Goal: Transaction & Acquisition: Purchase product/service

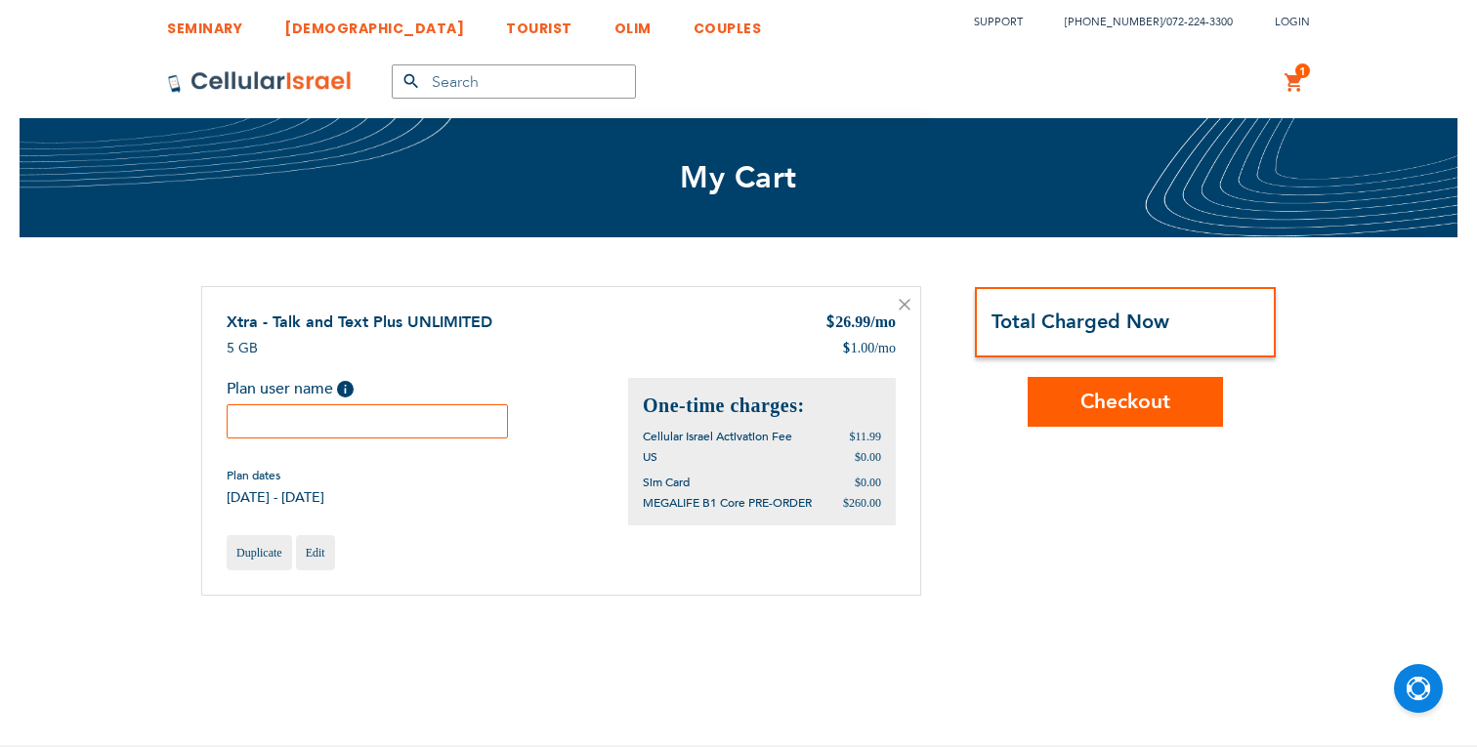
click at [430, 409] on input "text" at bounding box center [367, 421] width 281 height 34
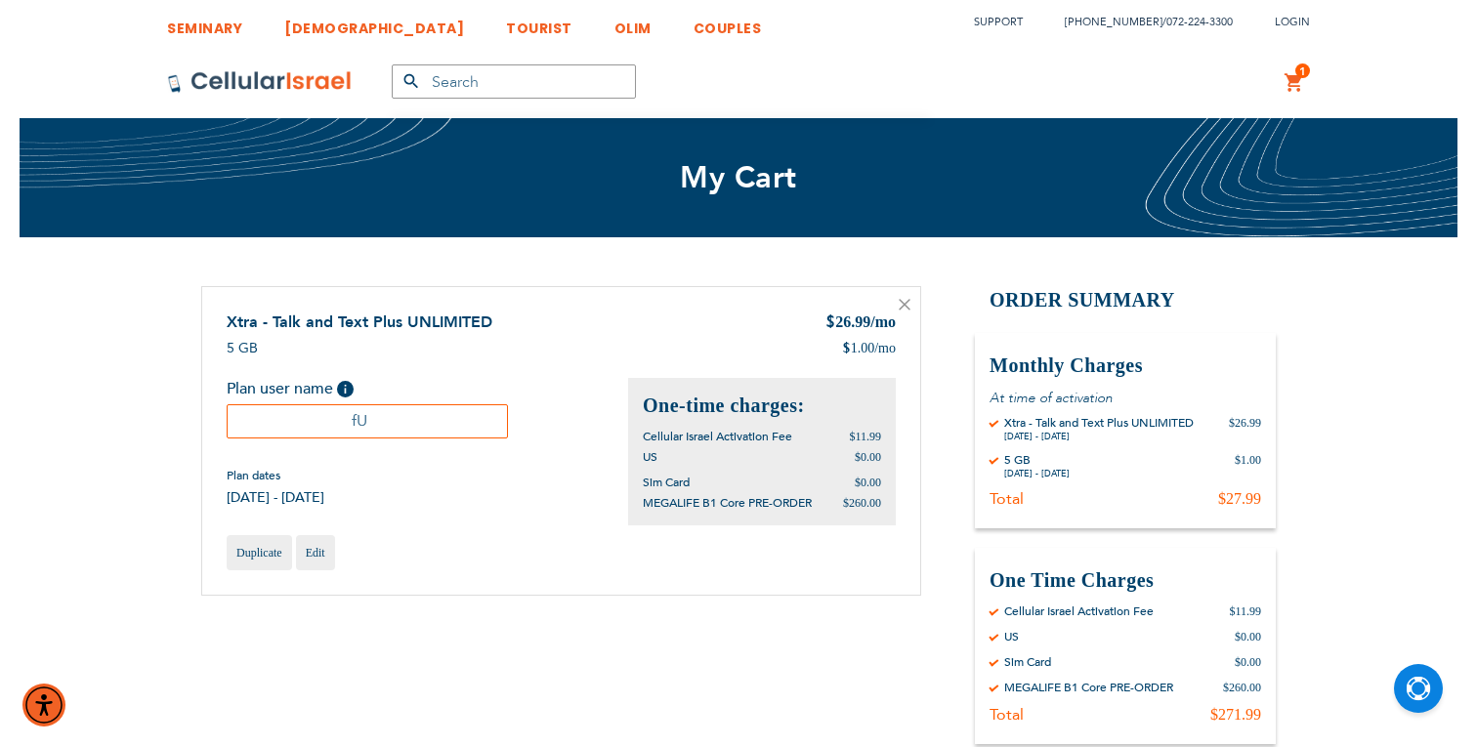
type input "f"
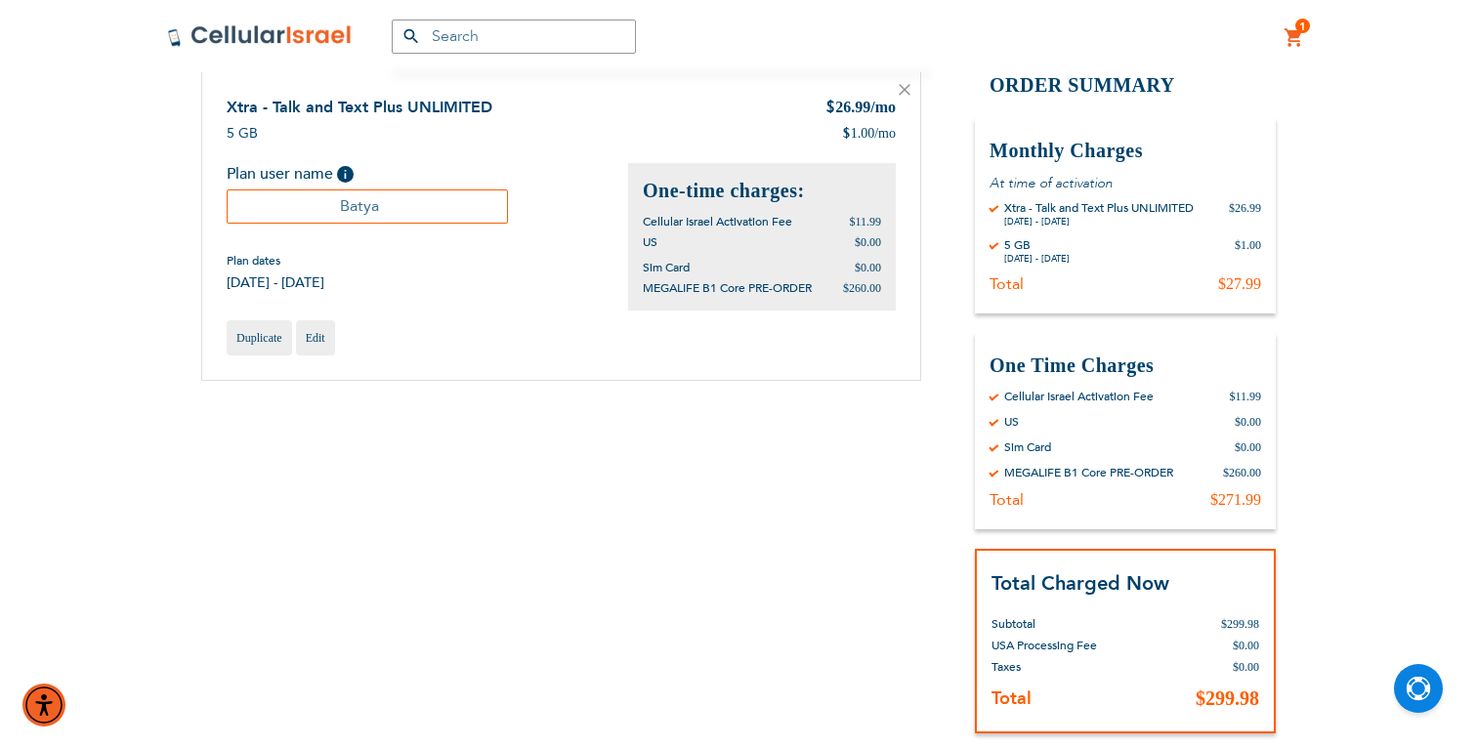
scroll to position [325, 0]
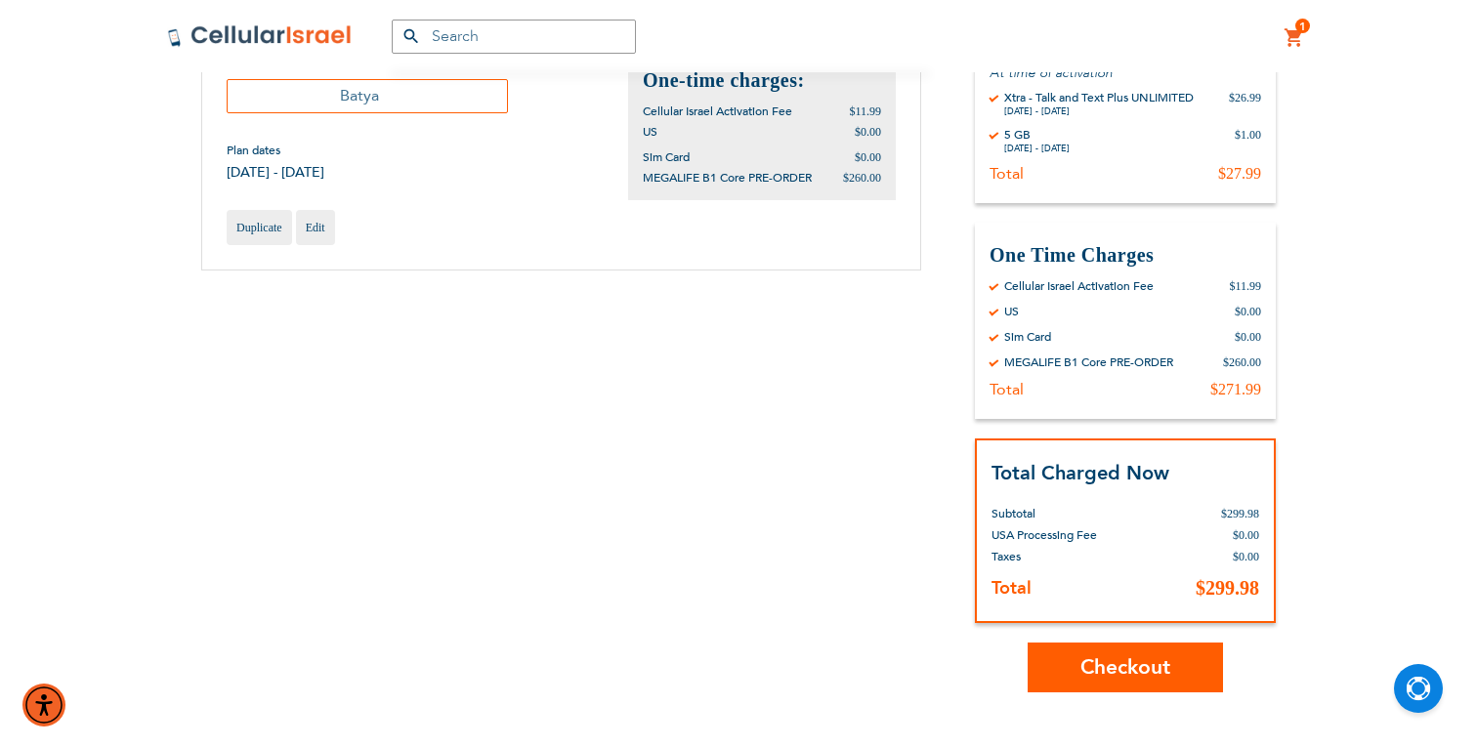
type input "Batya"
click at [1155, 660] on span "Checkout" at bounding box center [1126, 668] width 90 height 28
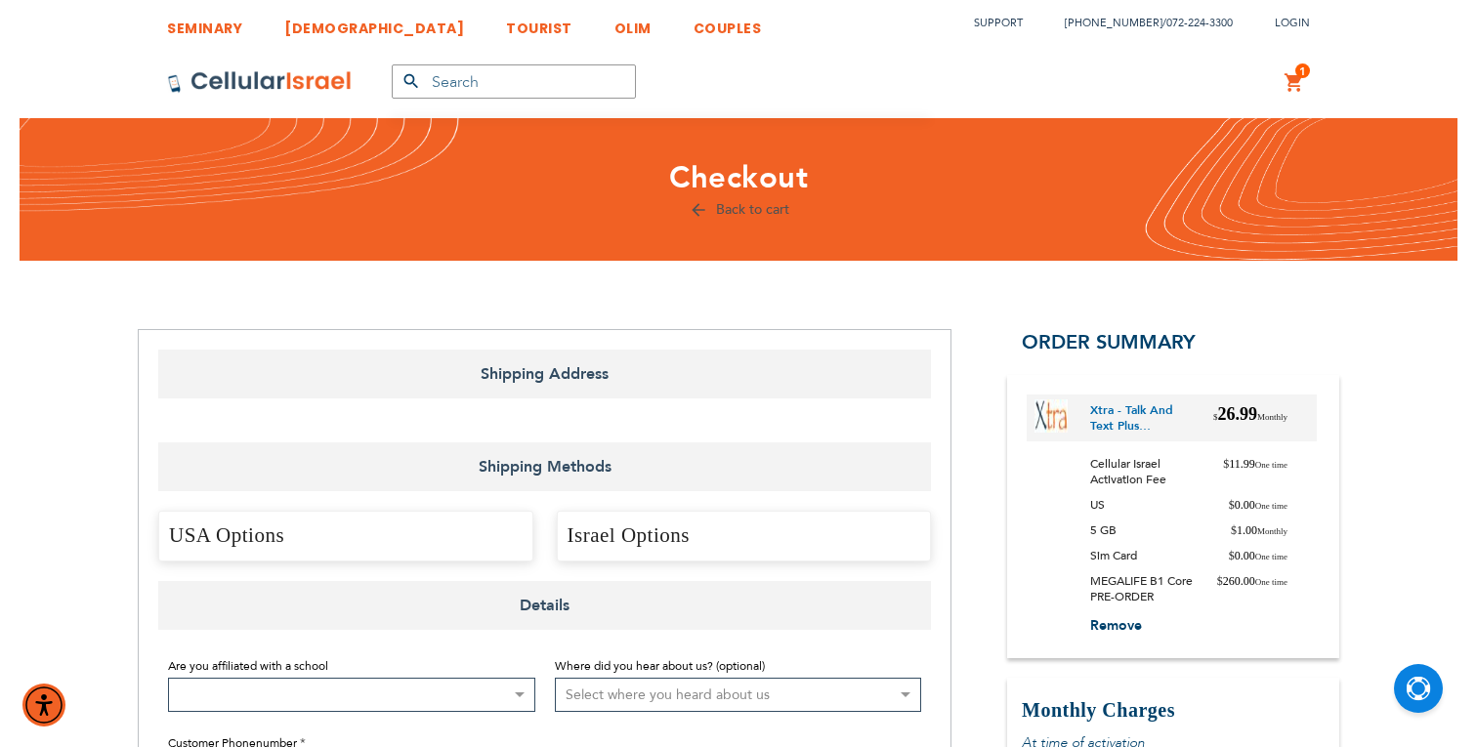
select select "US"
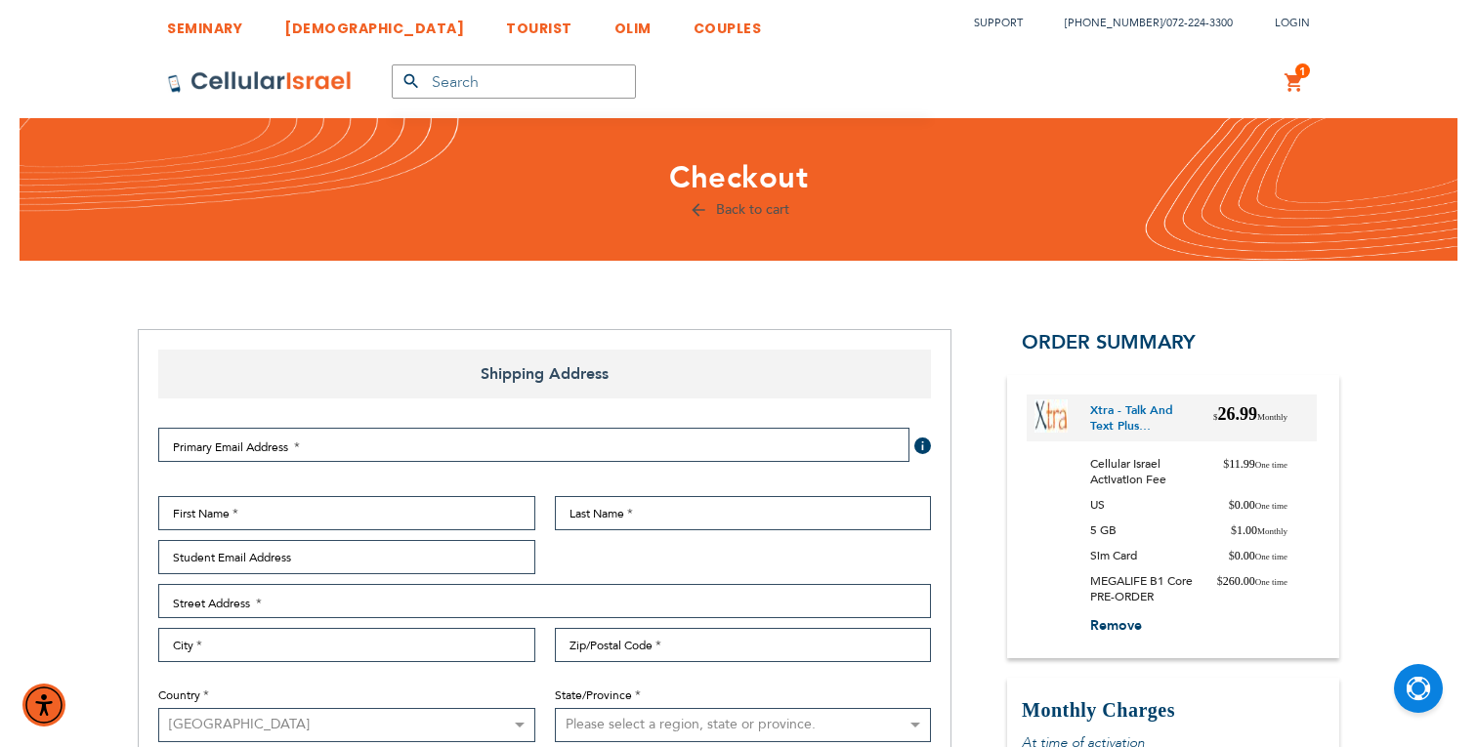
checkbox input "true"
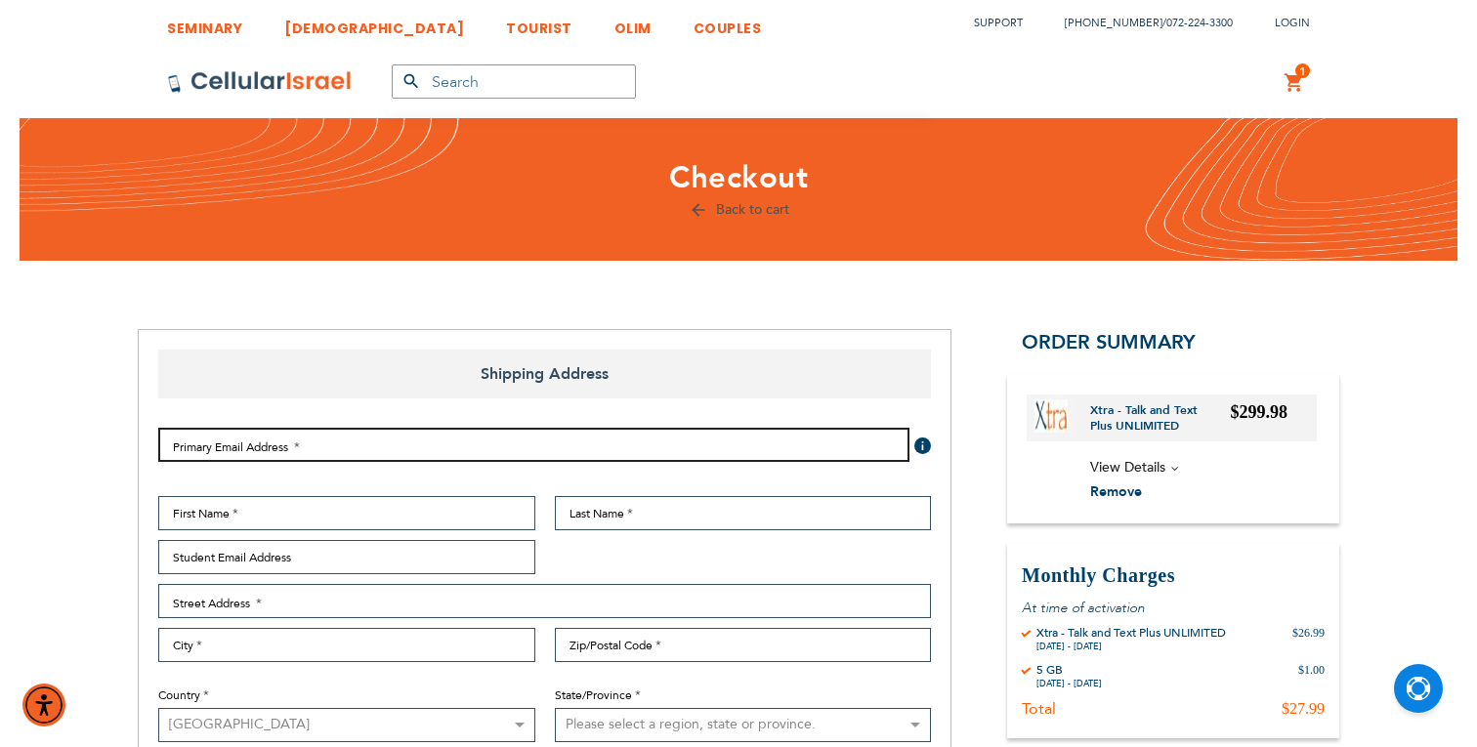
click at [277, 440] on input "Email Address" at bounding box center [533, 445] width 751 height 34
type input "[EMAIL_ADDRESS][DOMAIN_NAME]"
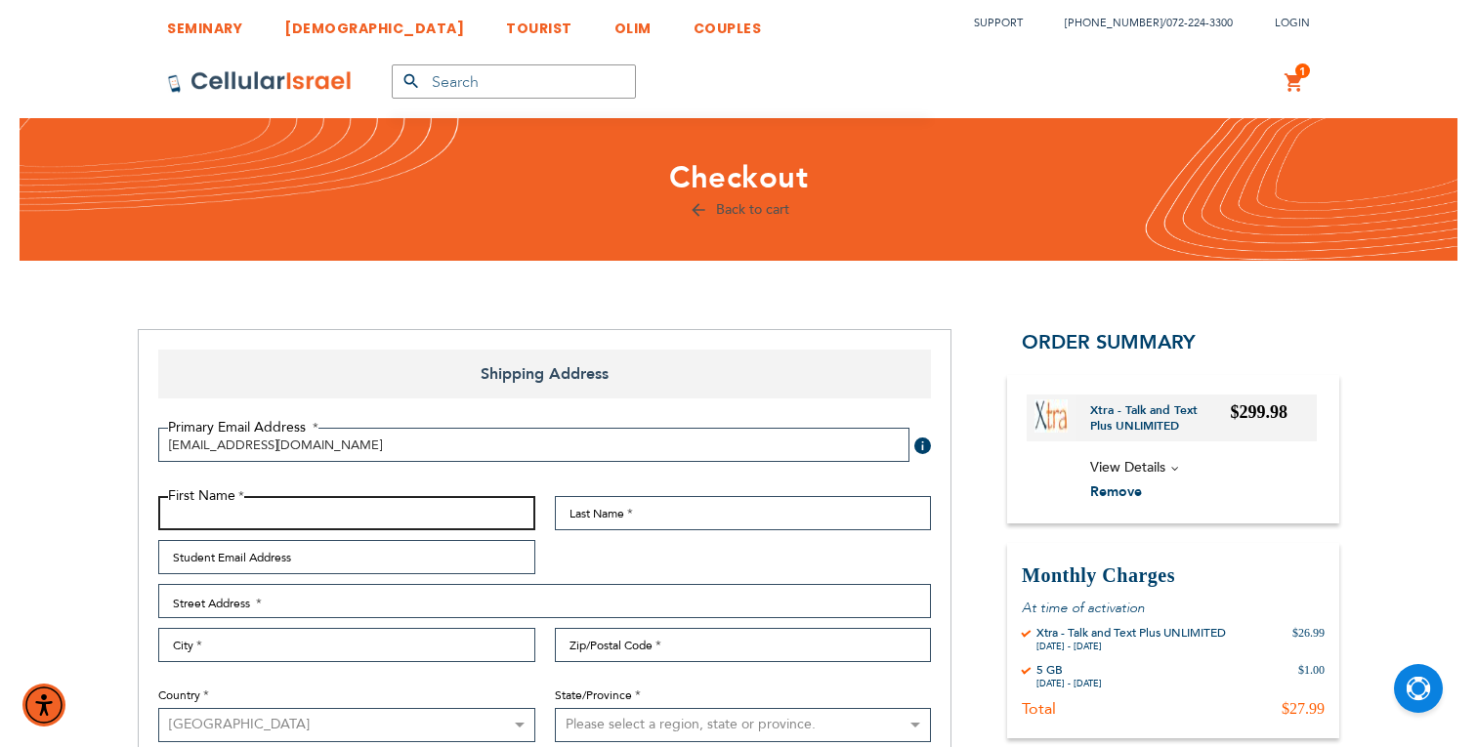
click at [380, 513] on input "First Name" at bounding box center [346, 513] width 377 height 34
type input "[PERSON_NAME]"
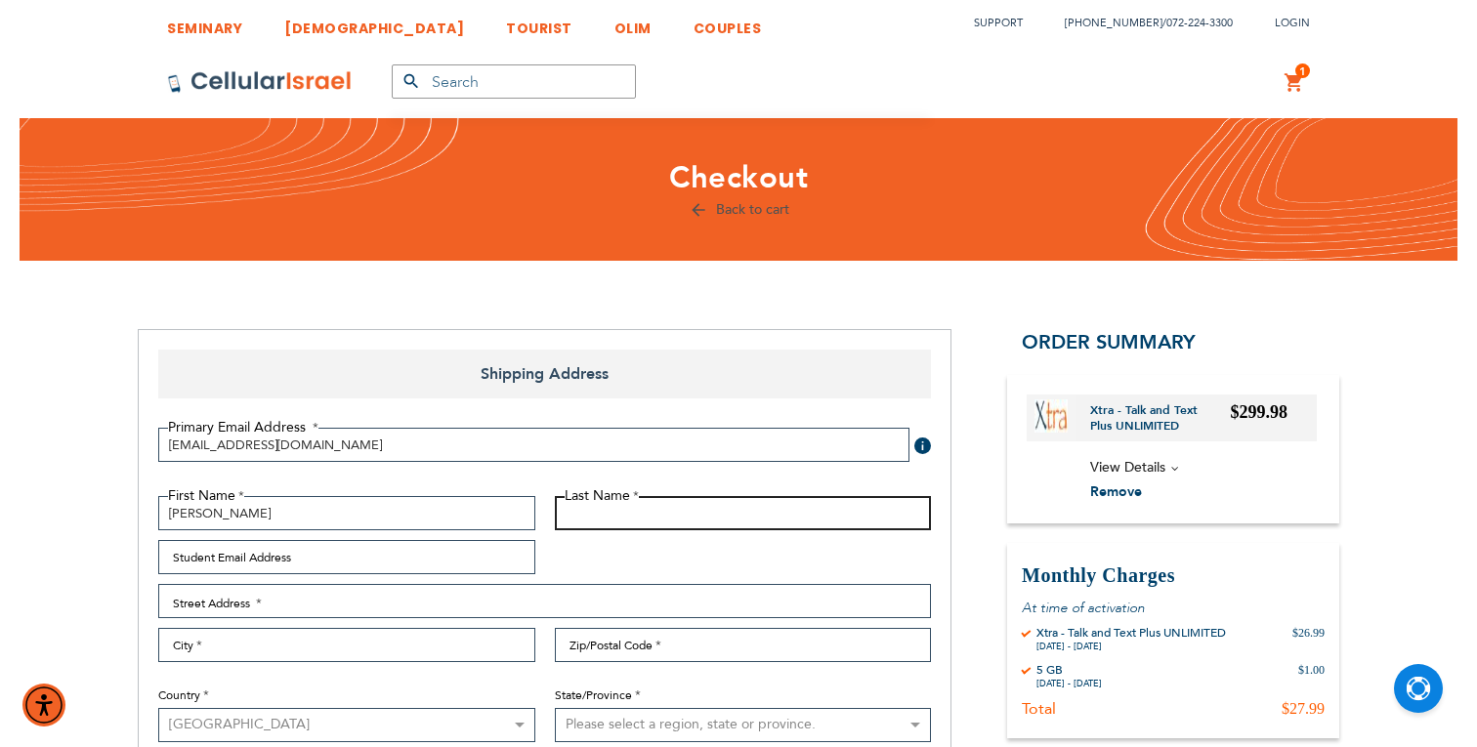
click at [620, 521] on input "Last Name" at bounding box center [743, 513] width 377 height 34
click at [569, 513] on input "[PERSON_NAME]" at bounding box center [743, 513] width 377 height 34
type input "[PERSON_NAME]"
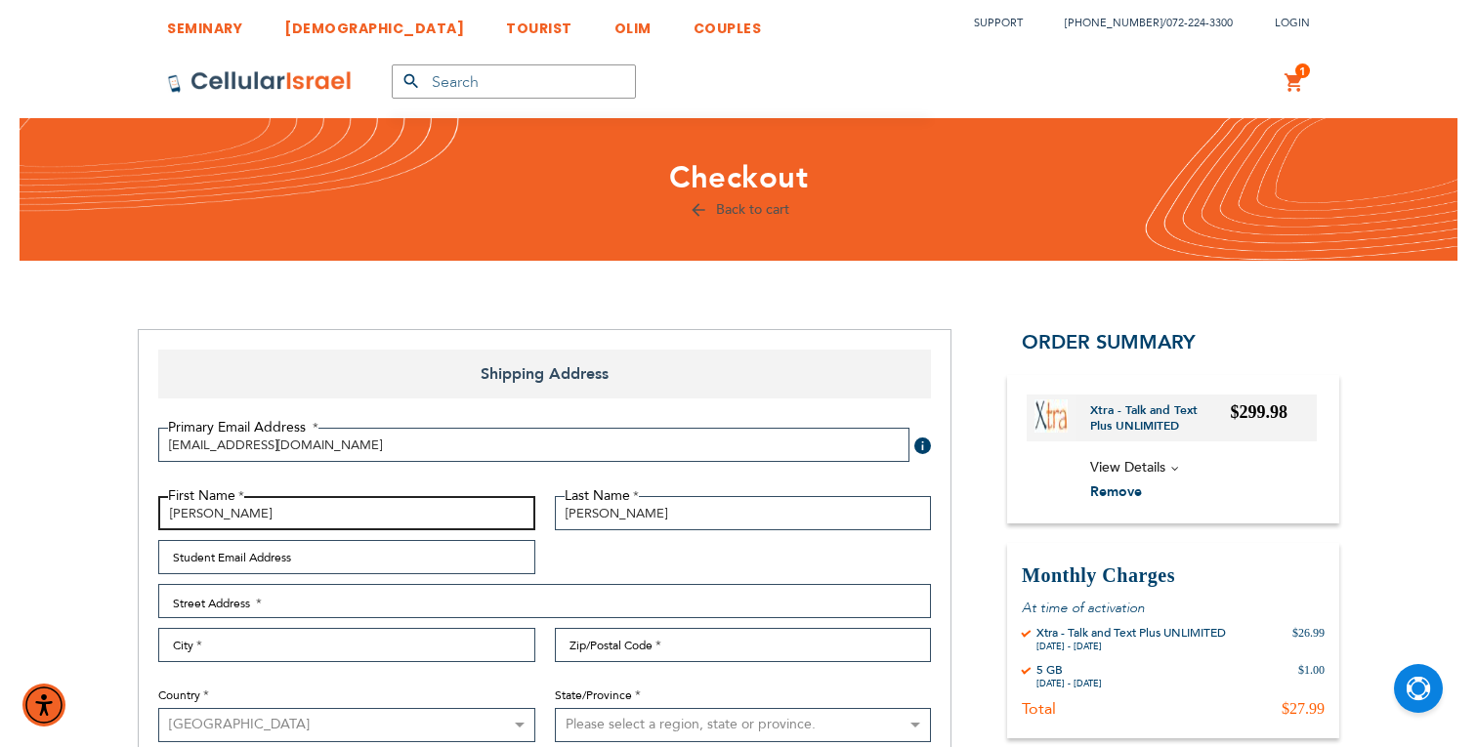
drag, startPoint x: 172, startPoint y: 513, endPoint x: 159, endPoint y: 513, distance: 12.7
click at [159, 513] on input "[PERSON_NAME]" at bounding box center [346, 513] width 377 height 34
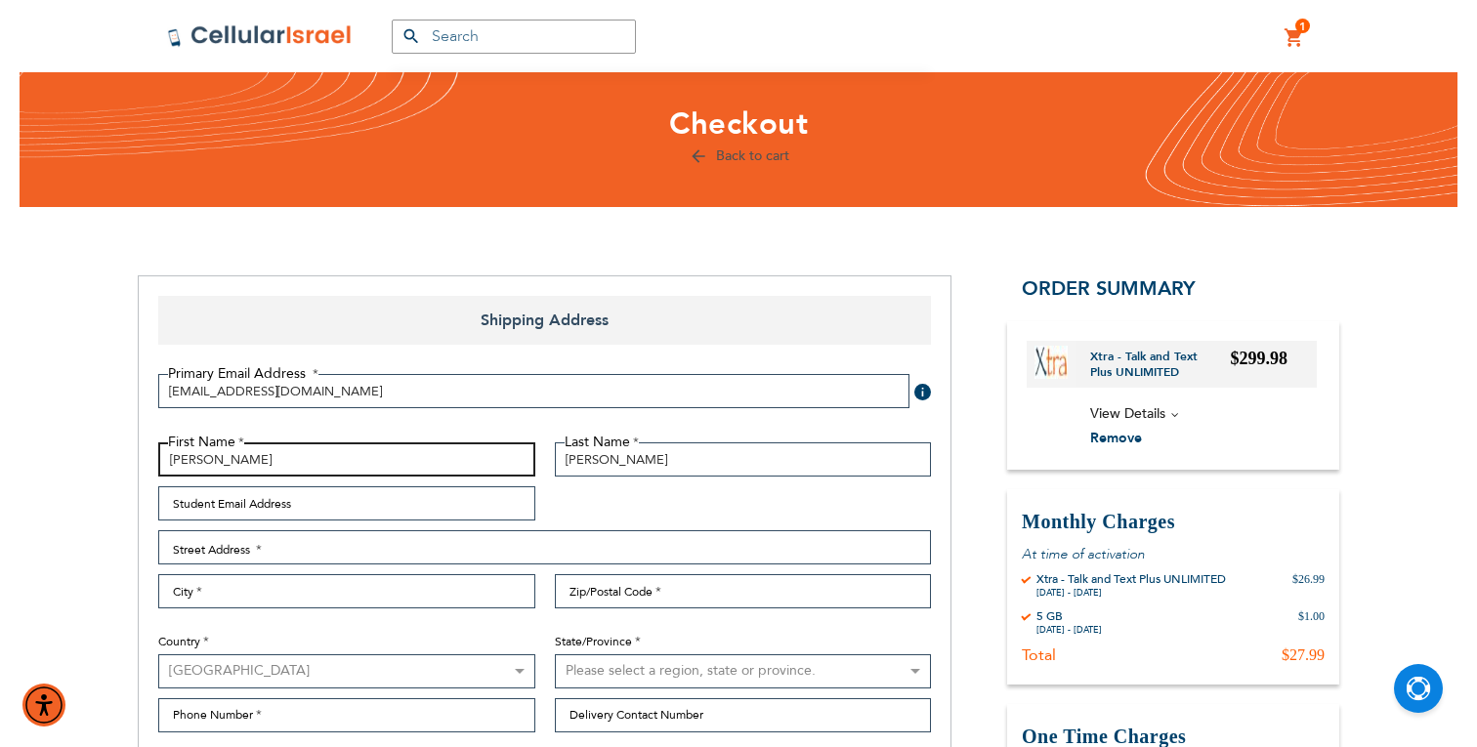
scroll to position [87, 0]
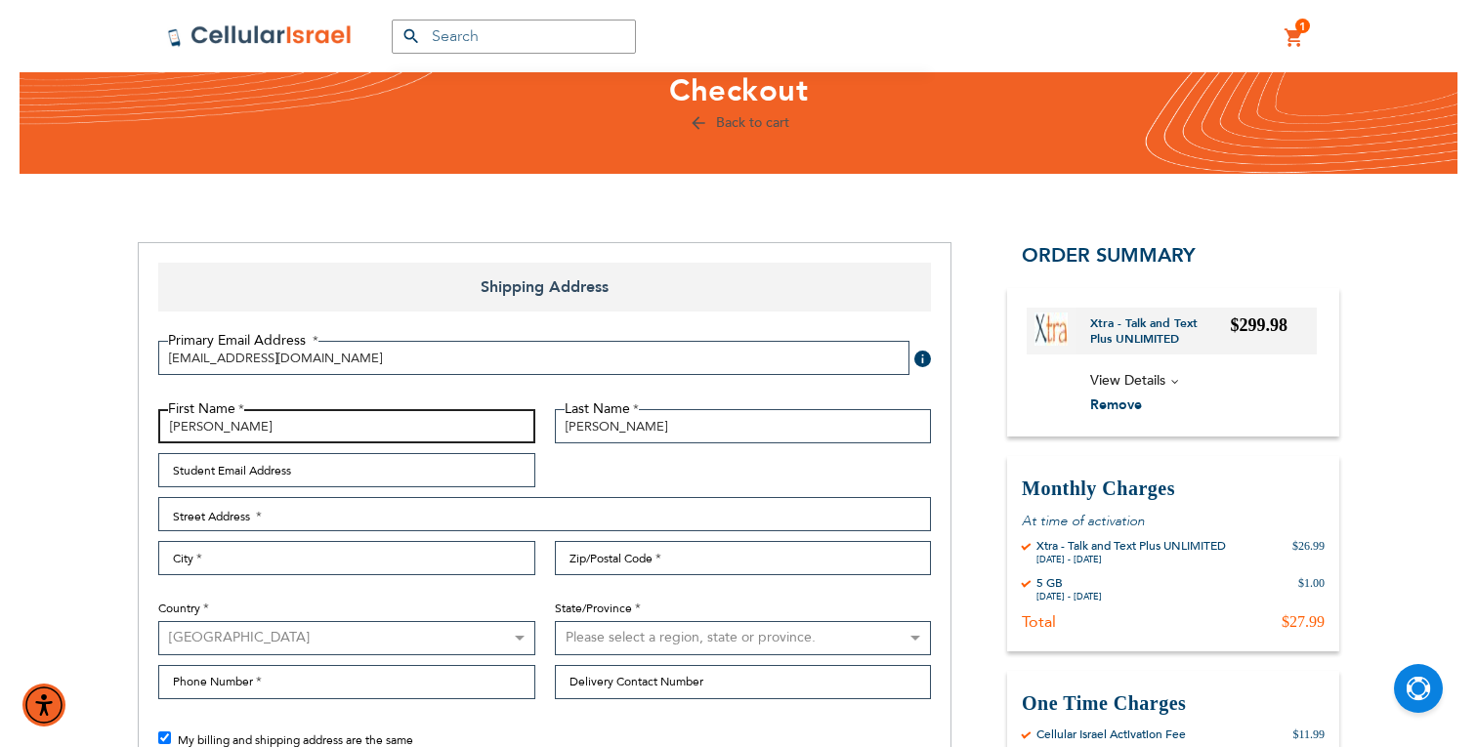
type input "[PERSON_NAME]"
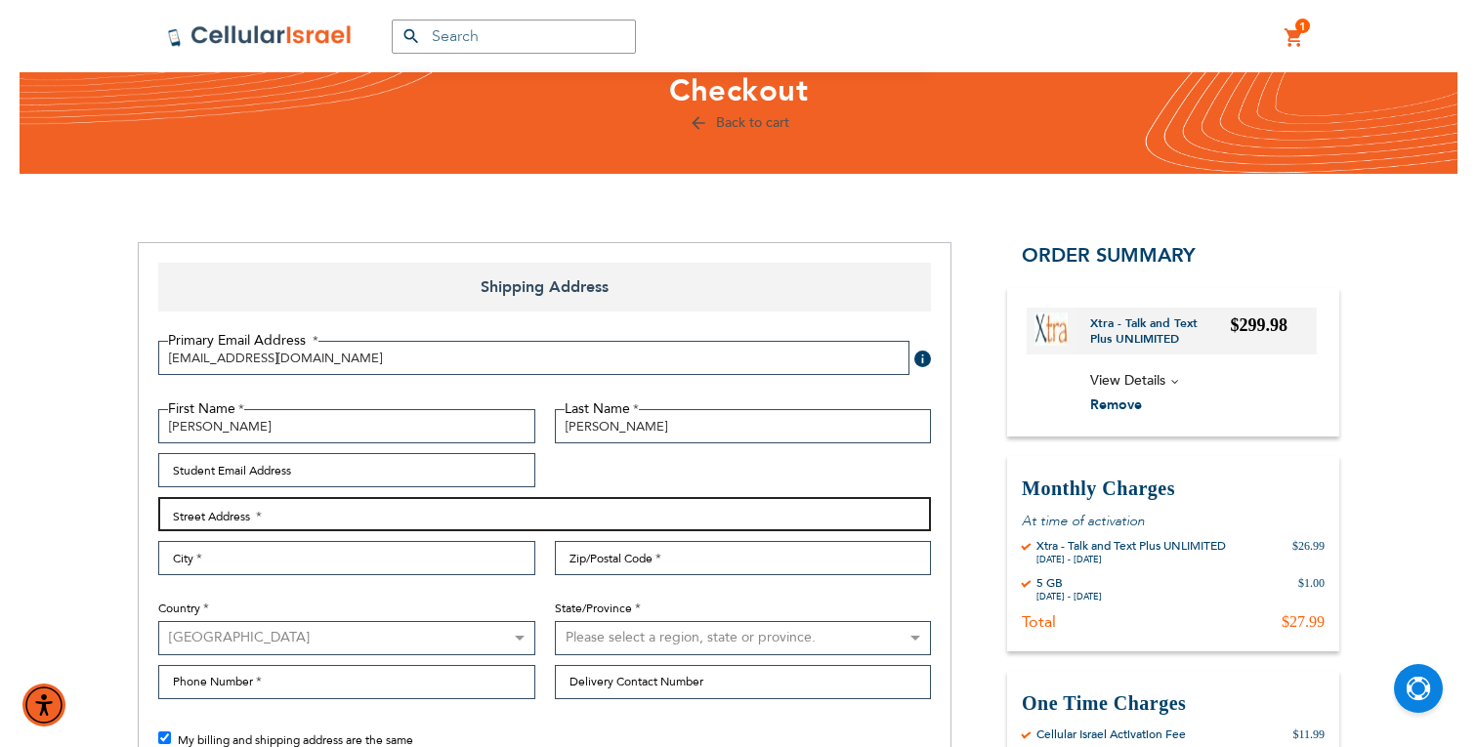
click at [329, 518] on input "Street Address: Line 1" at bounding box center [544, 514] width 773 height 34
type input "12 [STREET_ADDRESS]"
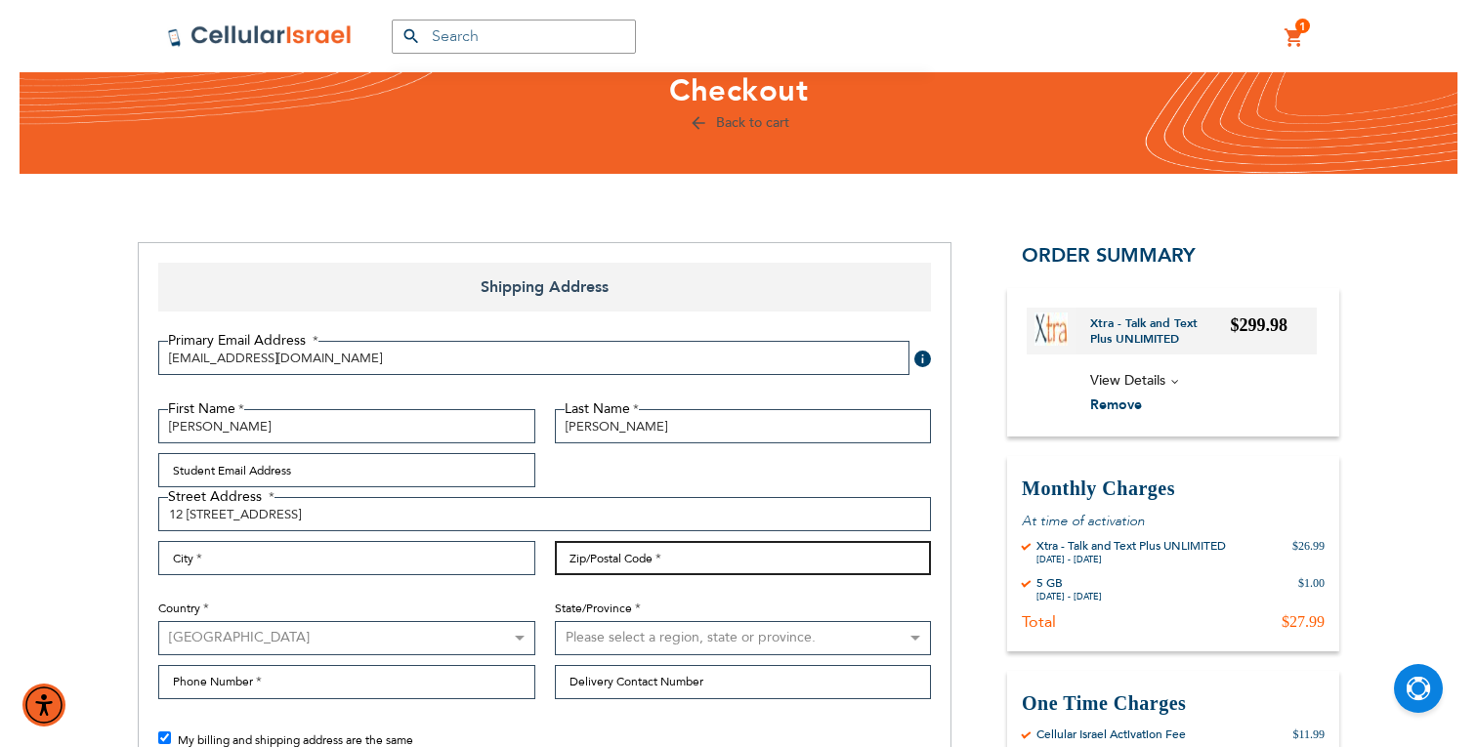
click at [716, 568] on input "Zip/Postal Code" at bounding box center [743, 558] width 377 height 34
type input "11230"
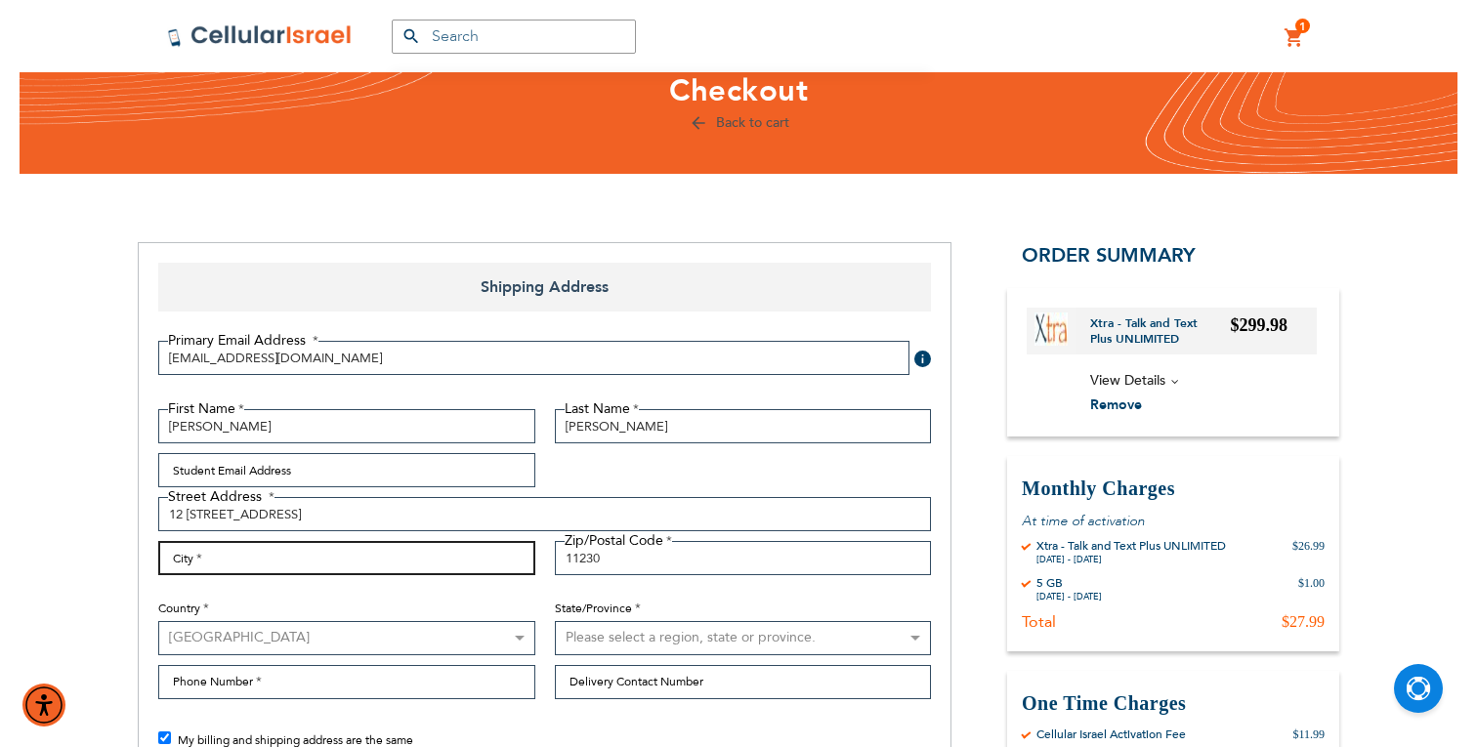
click at [261, 560] on input "City" at bounding box center [346, 558] width 377 height 34
drag, startPoint x: 291, startPoint y: 562, endPoint x: 226, endPoint y: 554, distance: 65.9
click at [226, 554] on input "[GEOGRAPHIC_DATA], [US_STATE]" at bounding box center [346, 558] width 377 height 34
click at [452, 569] on input "[GEOGRAPHIC_DATA]," at bounding box center [346, 558] width 377 height 34
type input "[GEOGRAPHIC_DATA],"
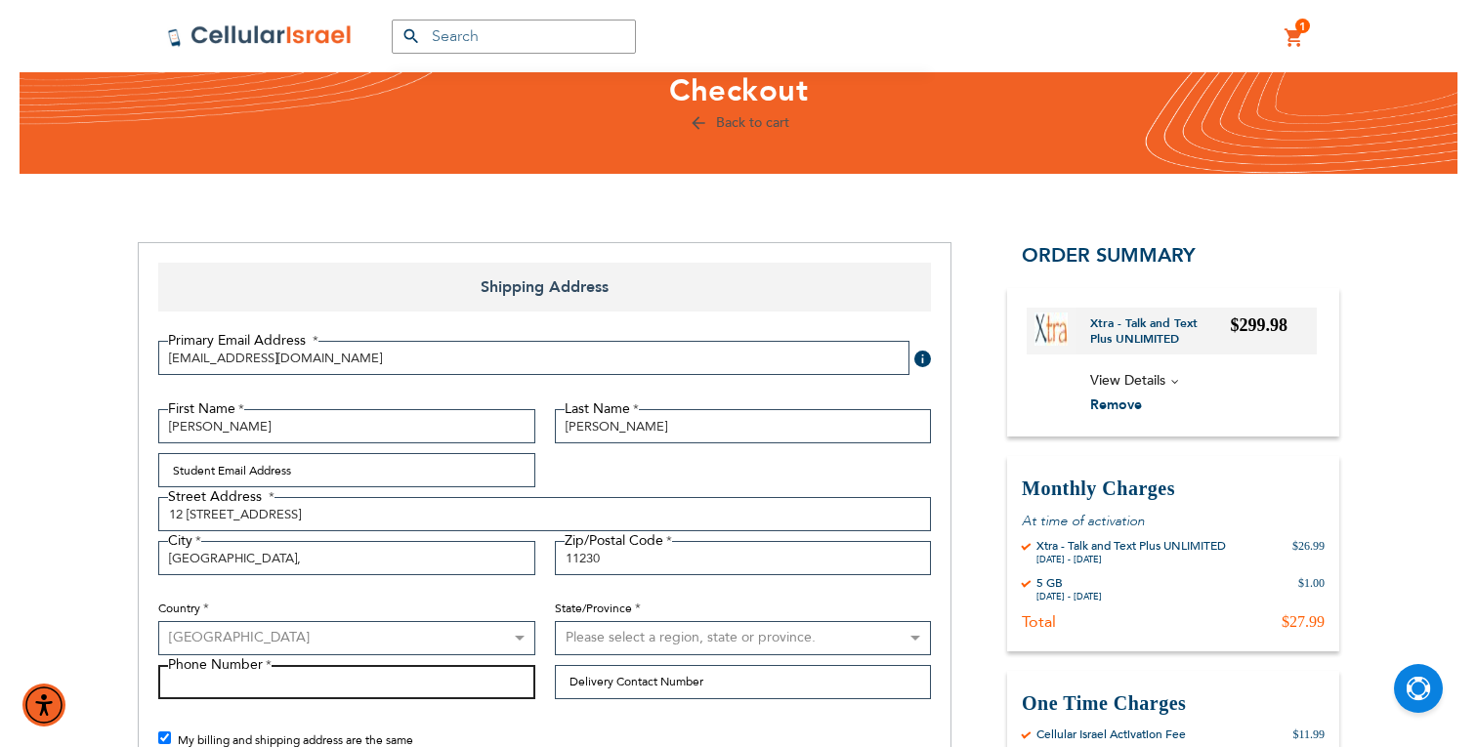
click at [243, 681] on input "Phone Number" at bounding box center [346, 682] width 377 height 34
paste input "17184907773"
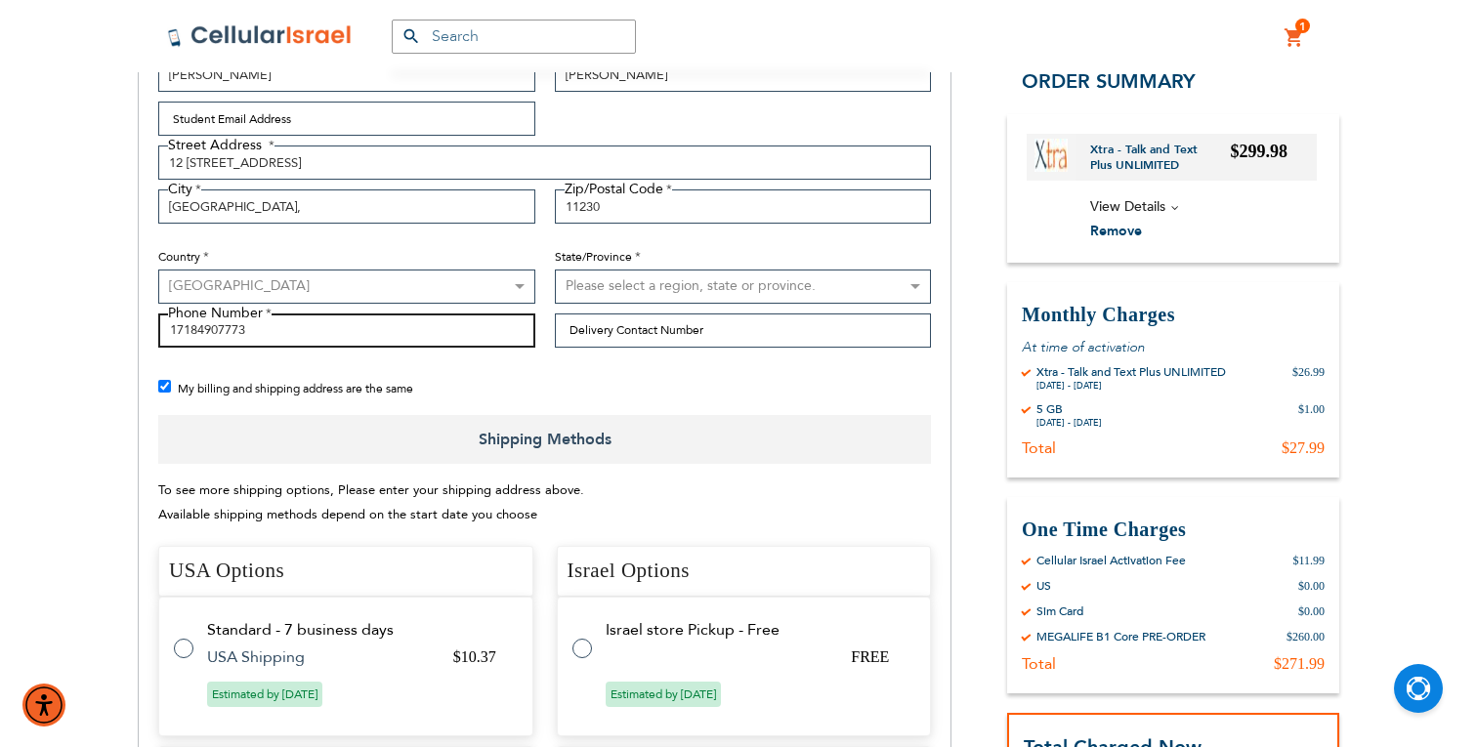
scroll to position [467, 0]
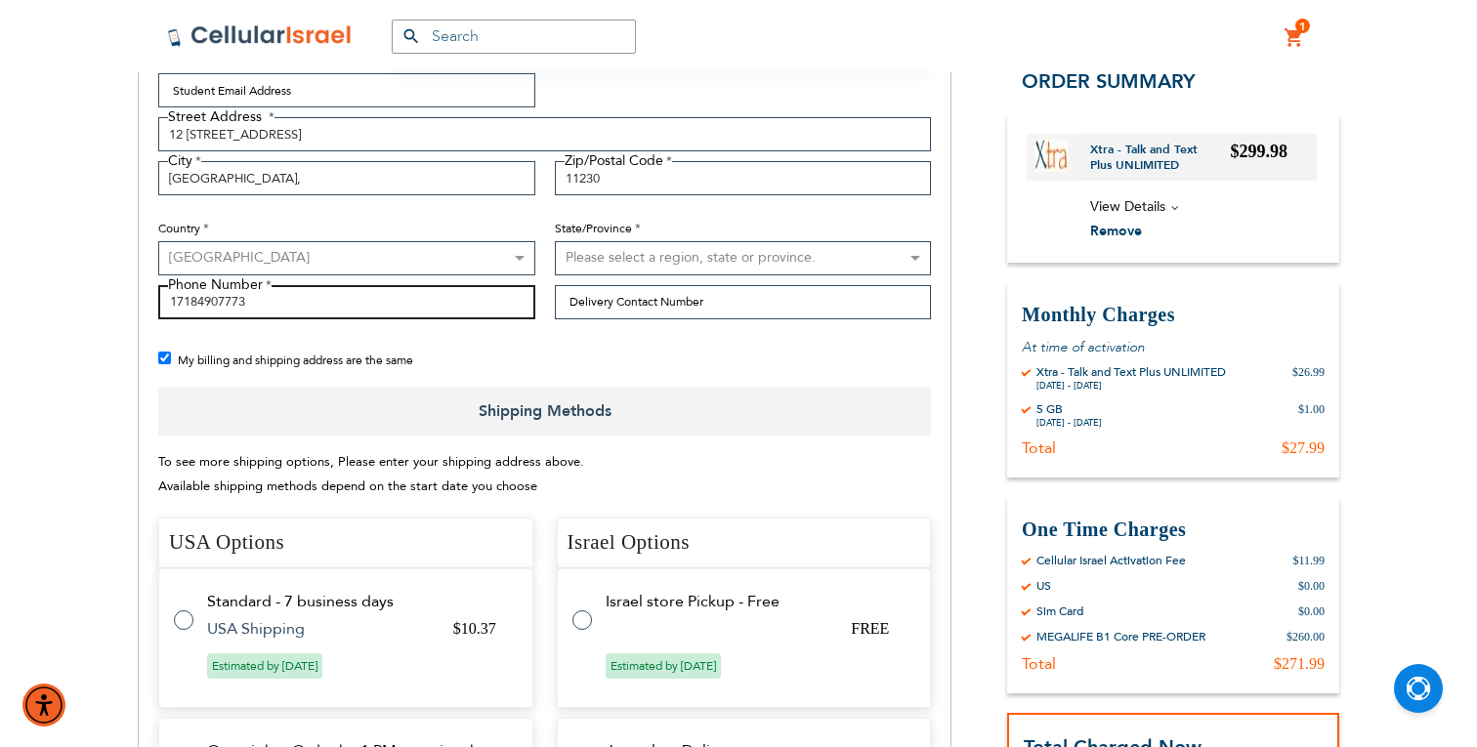
type input "17184907773"
click at [647, 253] on select "Please select a region, state or province. [US_STATE] [US_STATE] [US_STATE] [US…" at bounding box center [743, 258] width 377 height 34
select select "43"
click at [555, 241] on select "Please select a region, state or province. [US_STATE] [US_STATE] [US_STATE] [US…" at bounding box center [743, 258] width 377 height 34
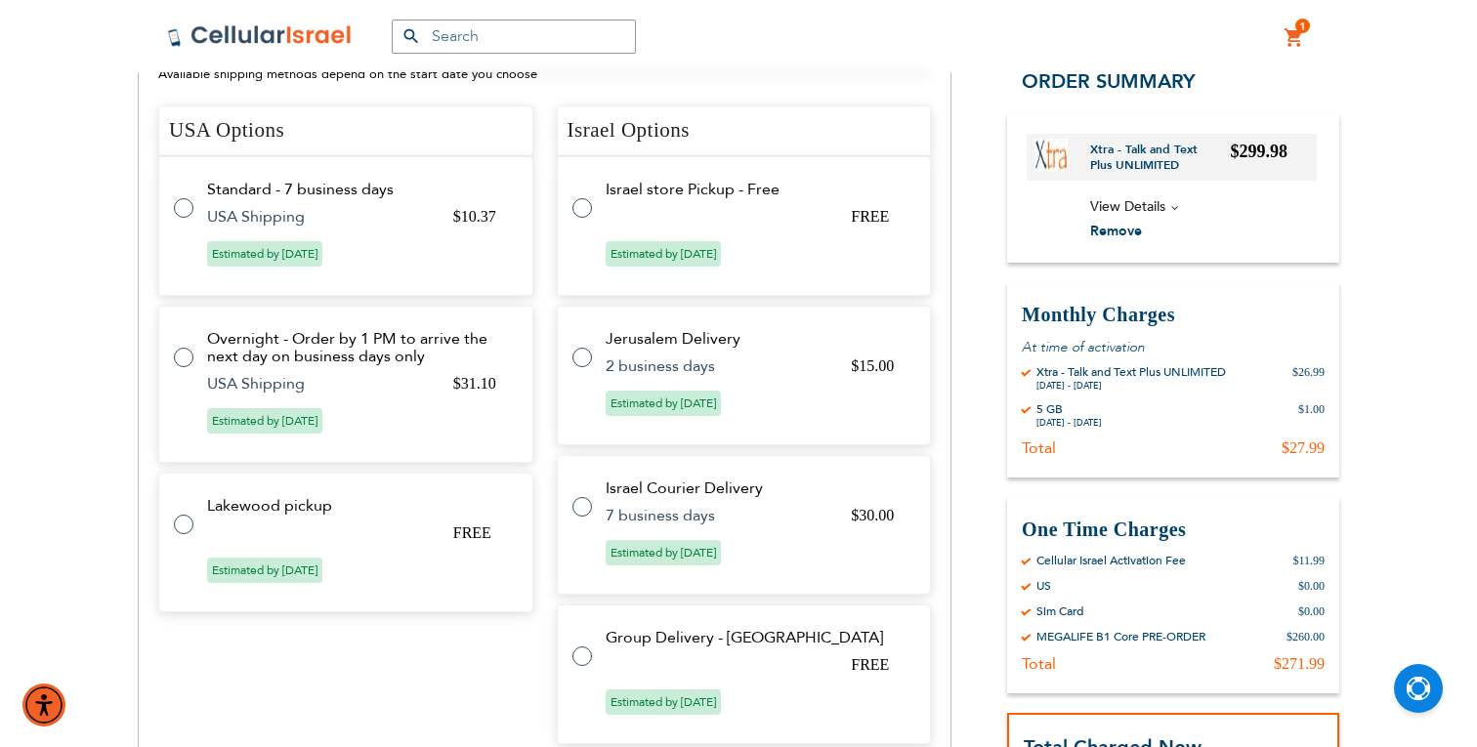
scroll to position [880, 0]
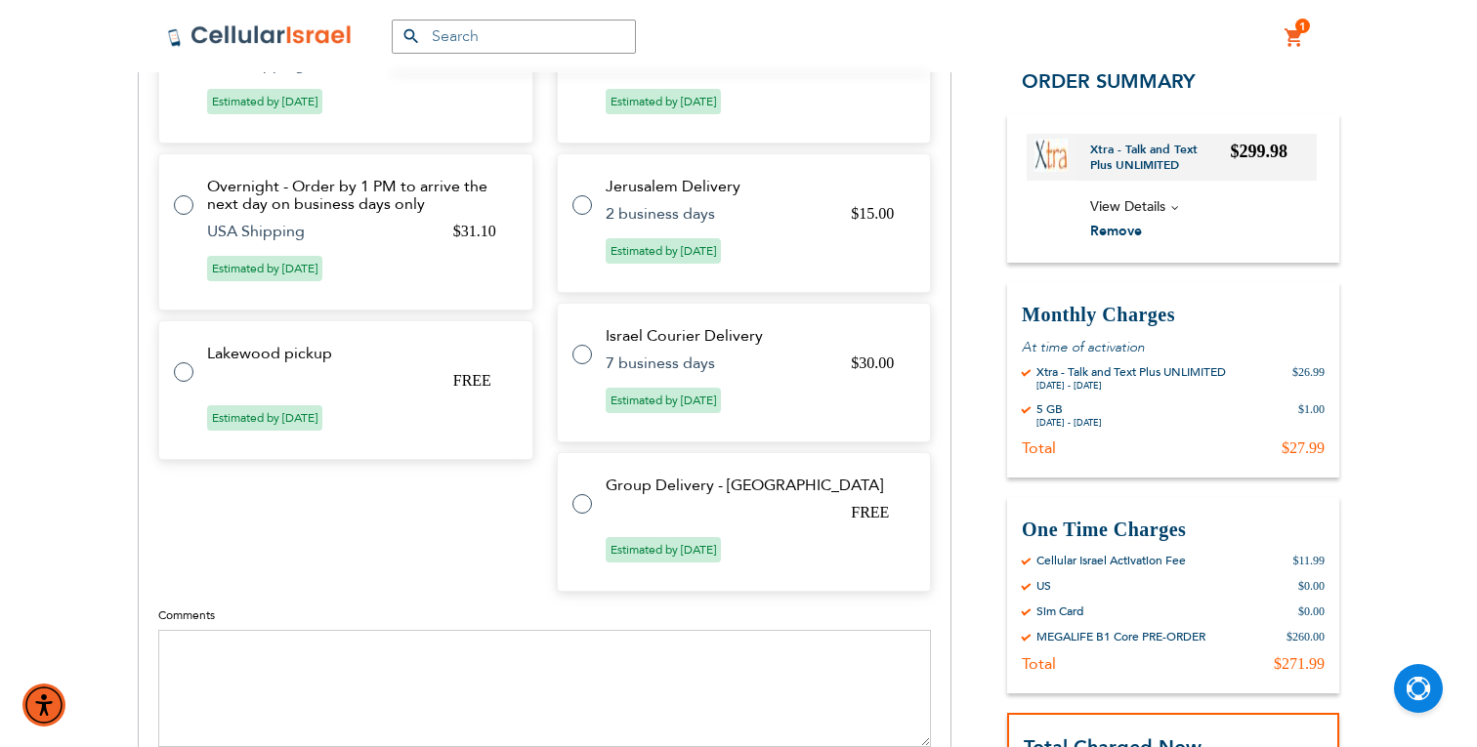
click at [584, 492] on label at bounding box center [592, 492] width 39 height 0
radio input "true"
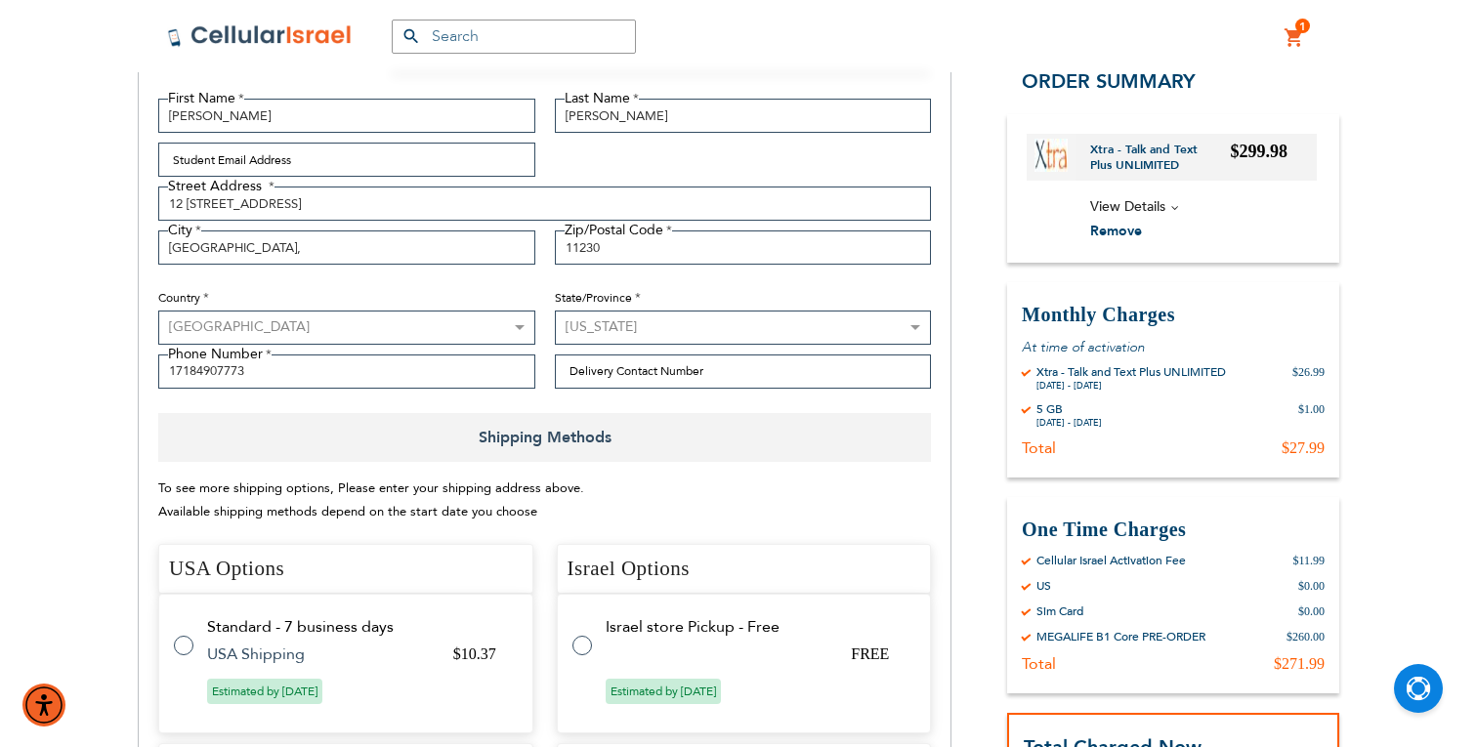
scroll to position [402, 0]
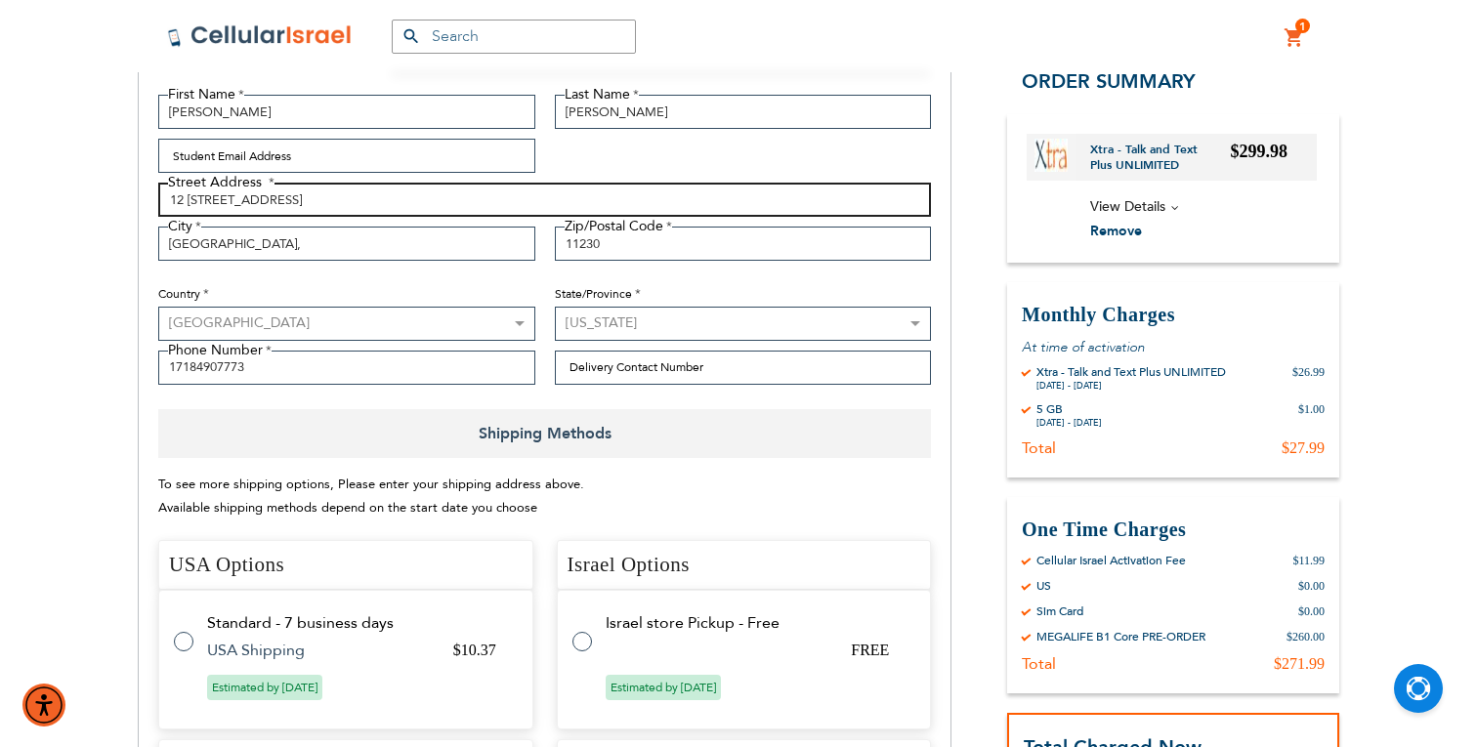
click at [211, 201] on input "12 [STREET_ADDRESS]" at bounding box center [544, 200] width 773 height 34
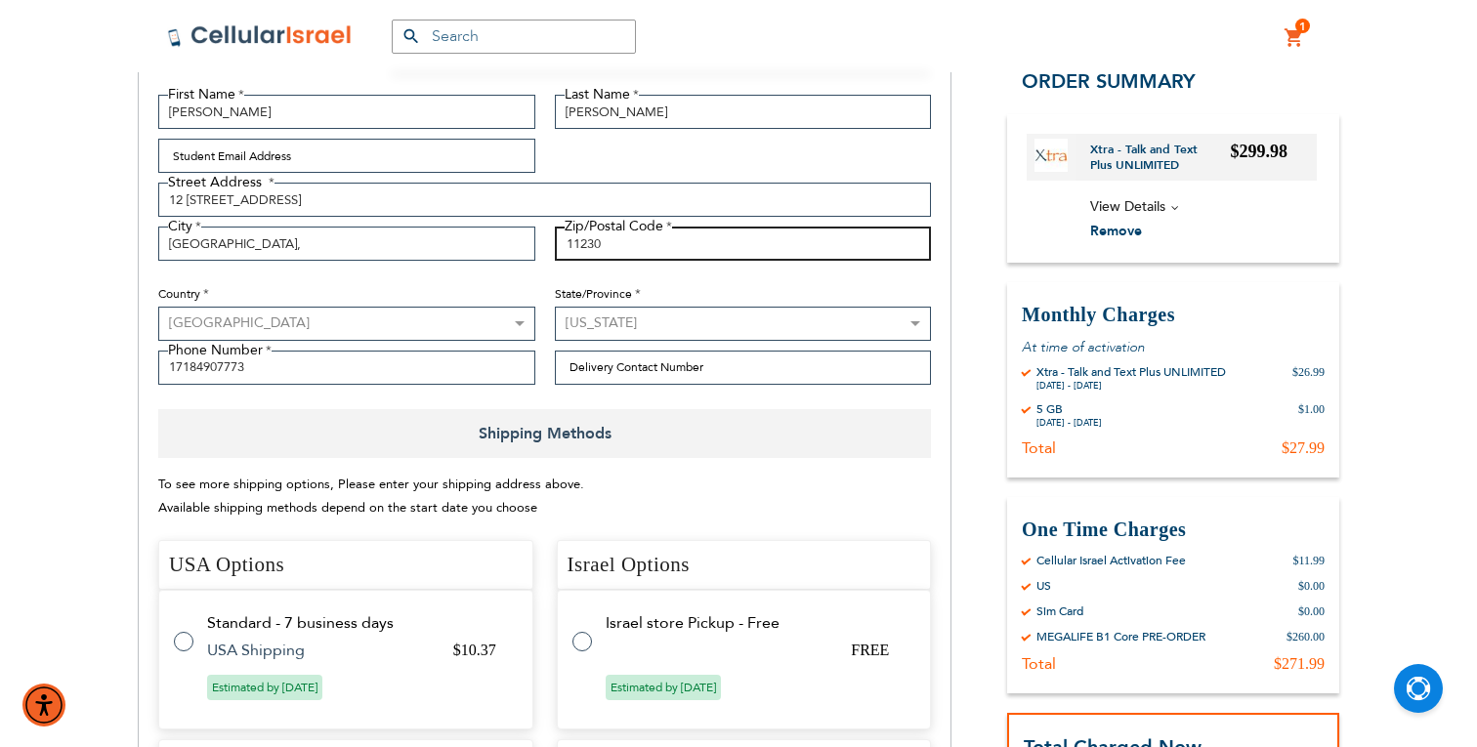
click at [613, 246] on input "11230" at bounding box center [743, 244] width 377 height 34
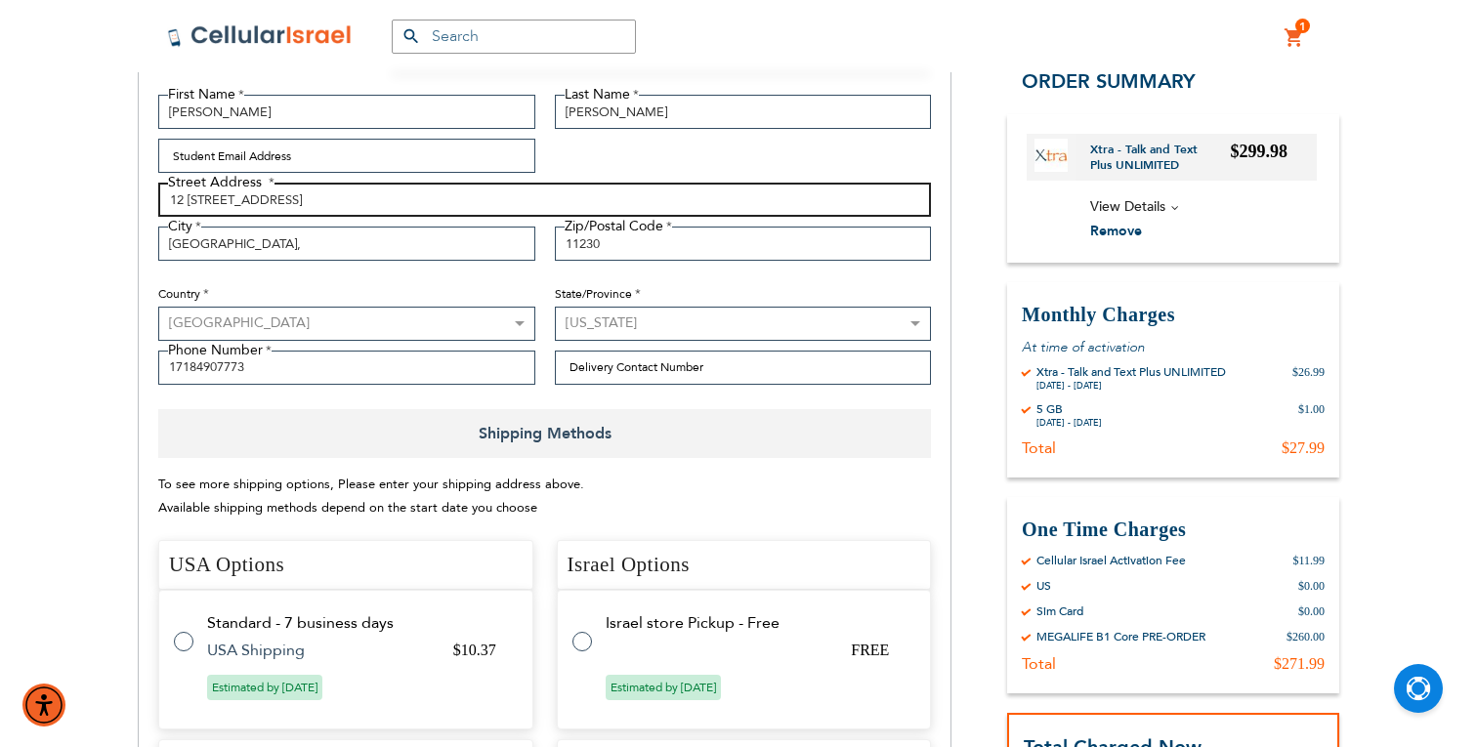
click at [275, 201] on input "12 [STREET_ADDRESS]" at bounding box center [544, 200] width 773 height 34
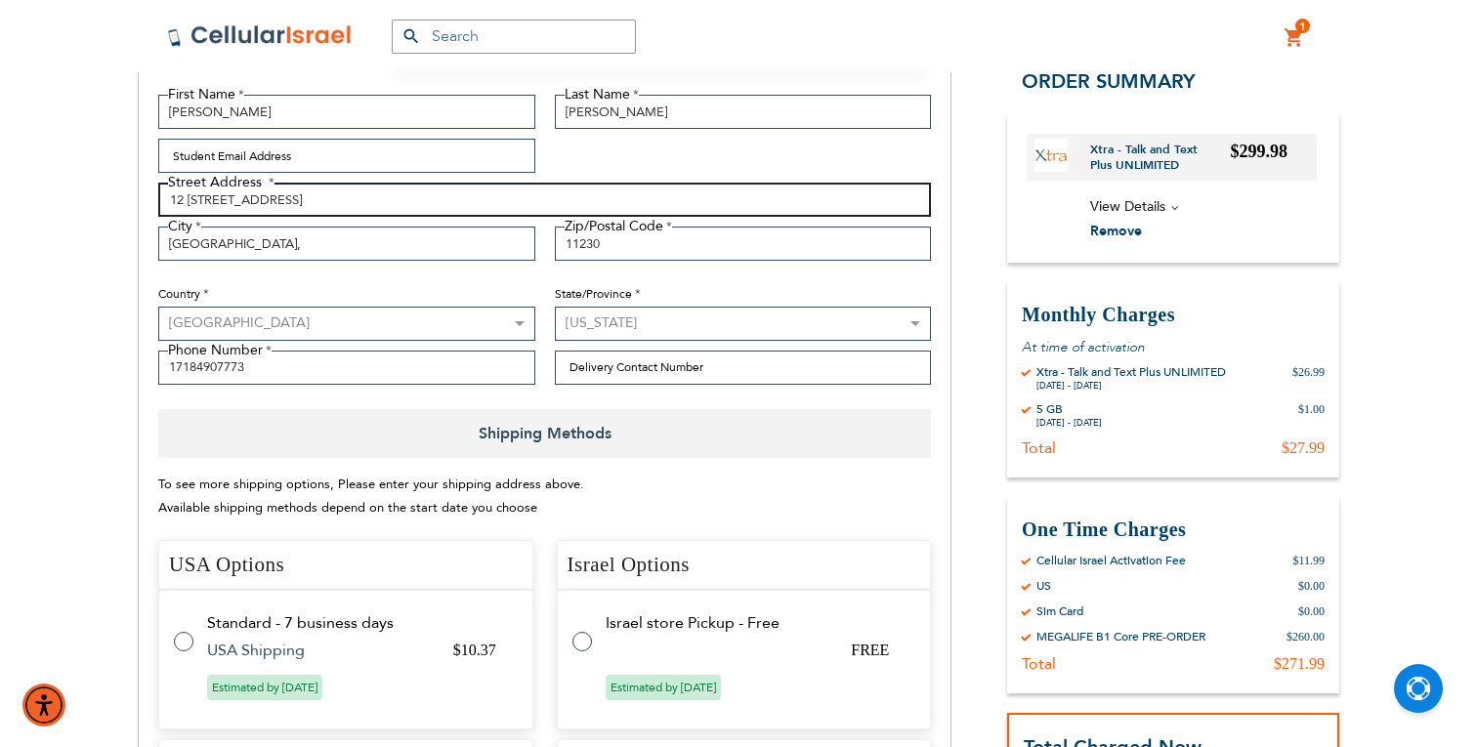
paste input "[STREET_ADDRESS]"
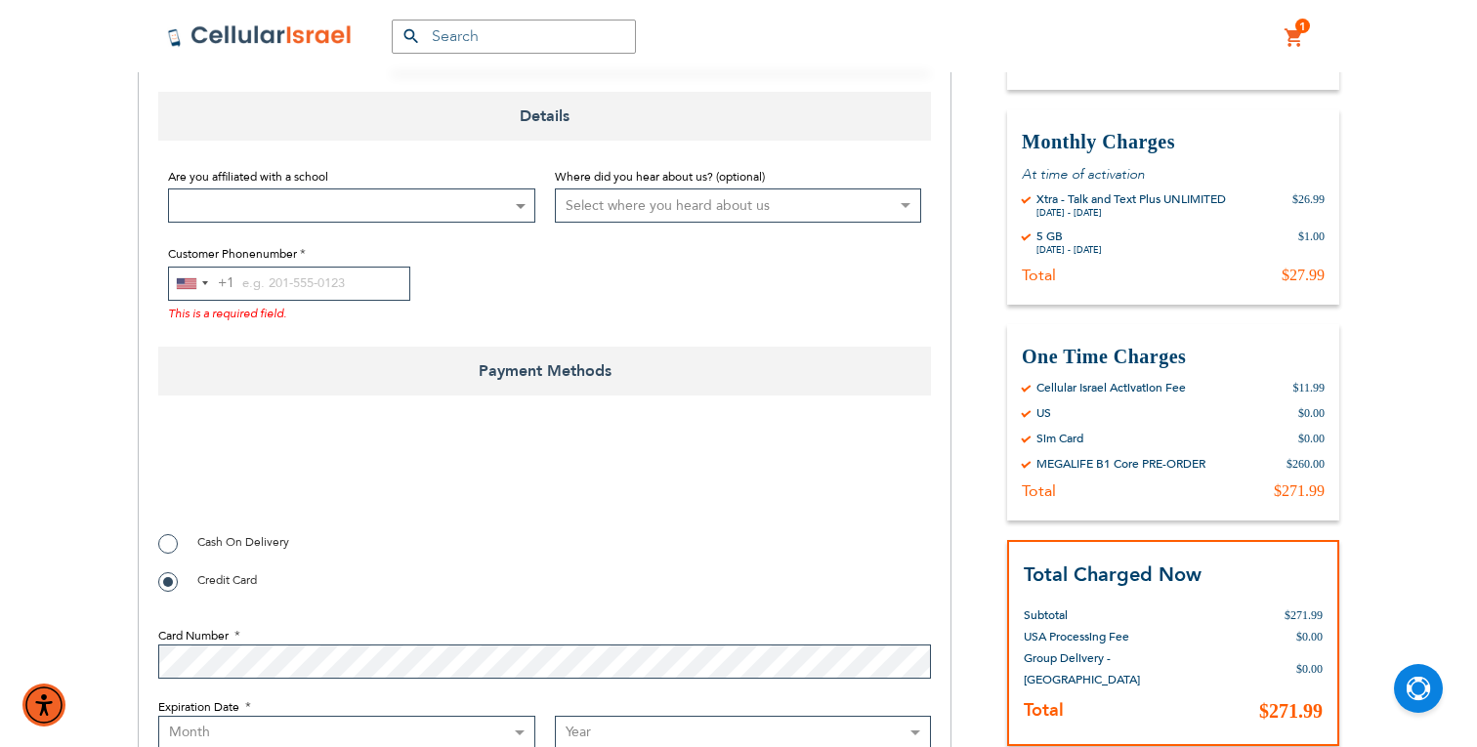
scroll to position [1668, 0]
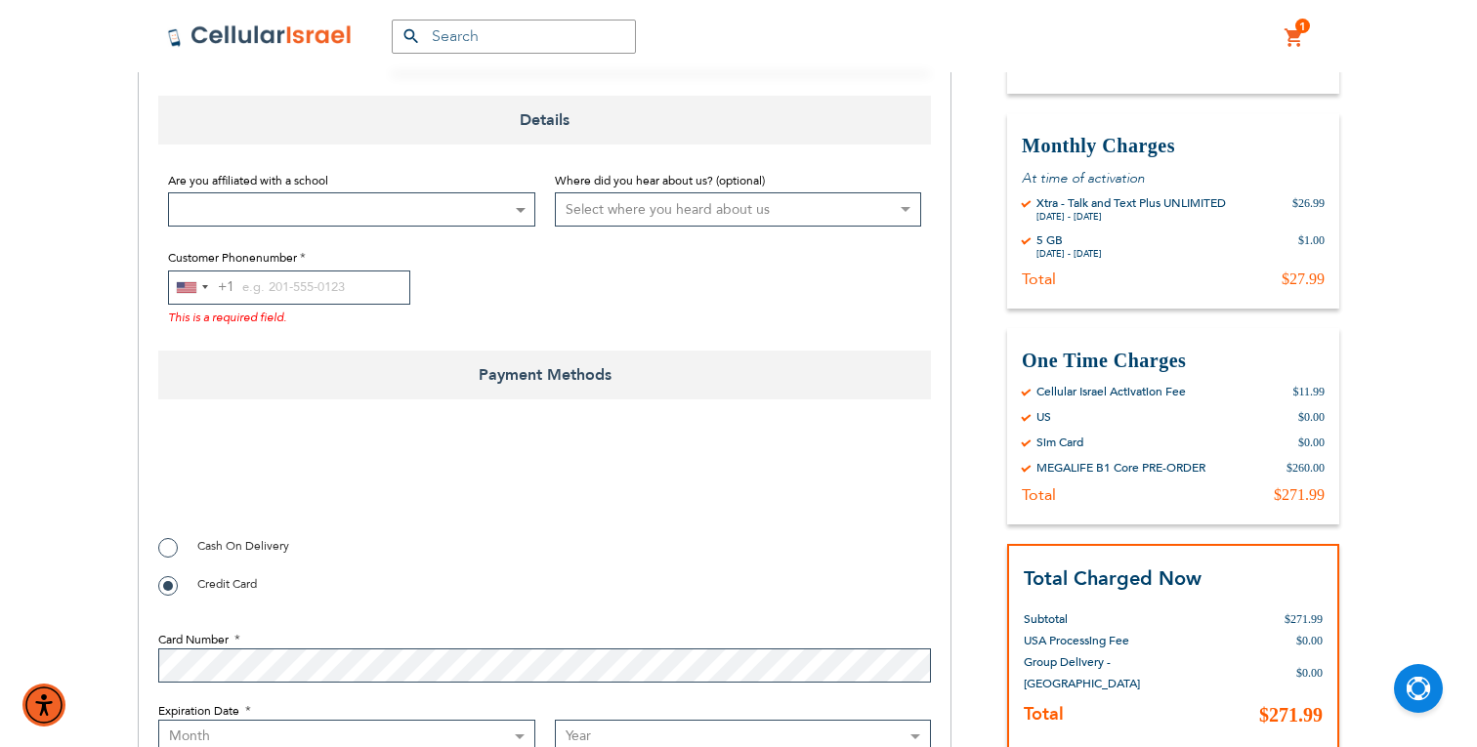
type input "[STREET_ADDRESS]"
click at [280, 290] on input "Customer Phonenumber" at bounding box center [289, 288] width 242 height 34
paste input "17184907773"
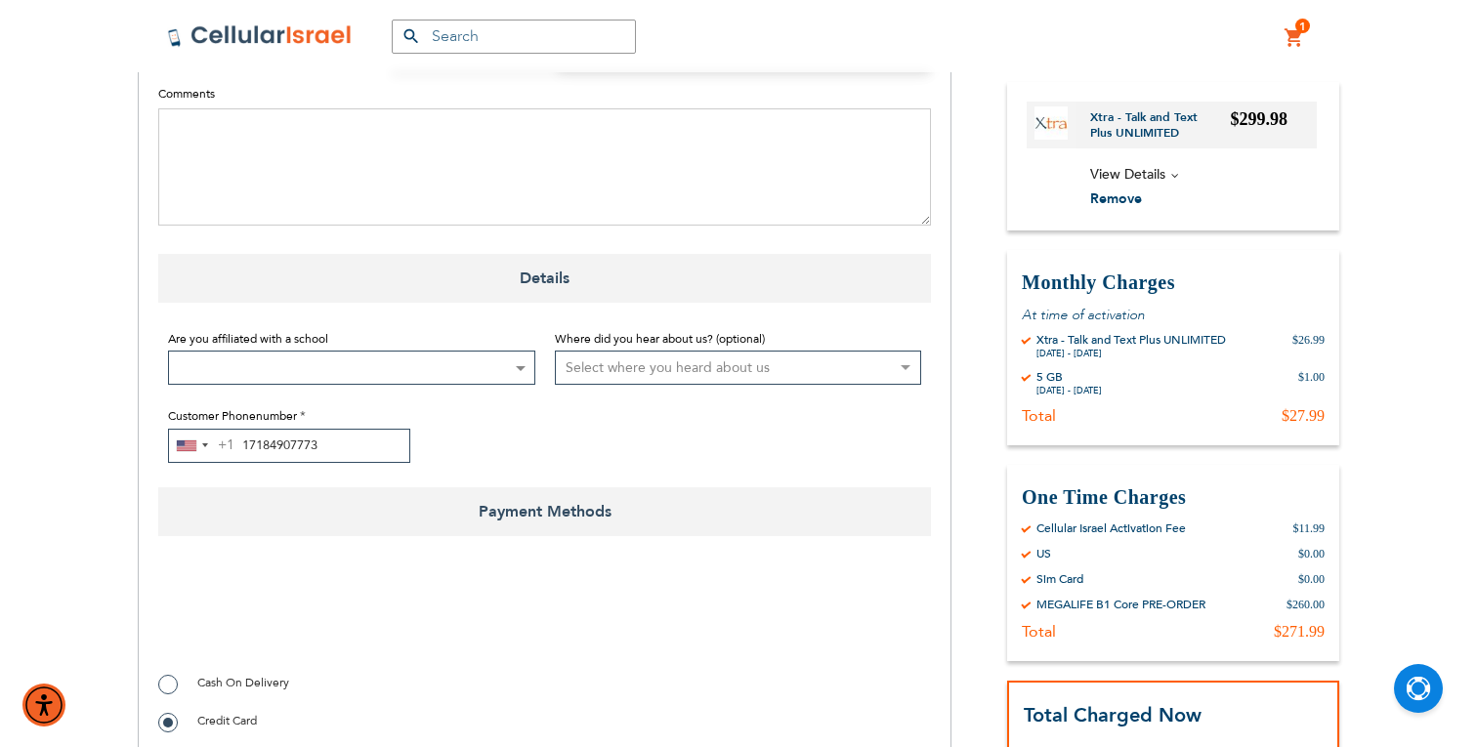
scroll to position [1452, 0]
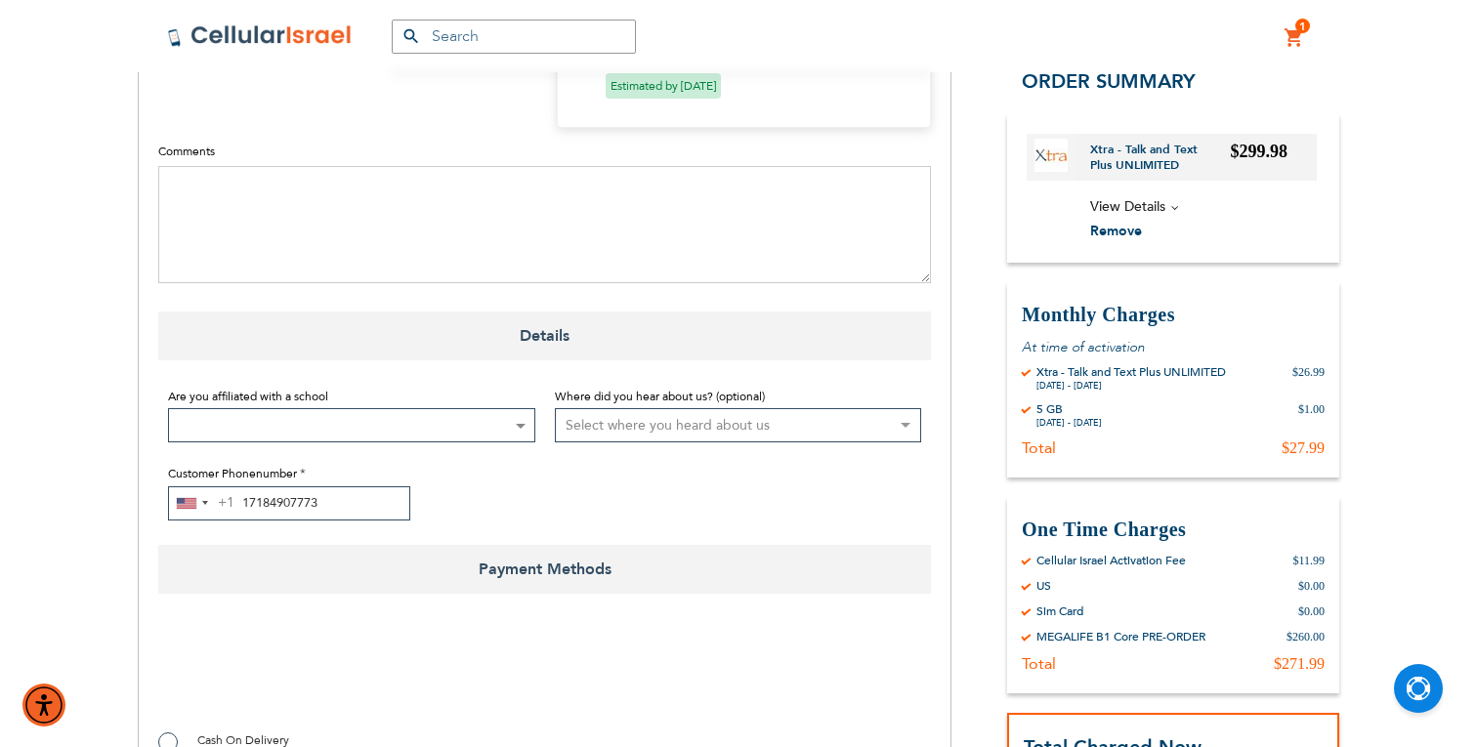
type input "17184907773"
click at [415, 435] on span at bounding box center [351, 425] width 367 height 34
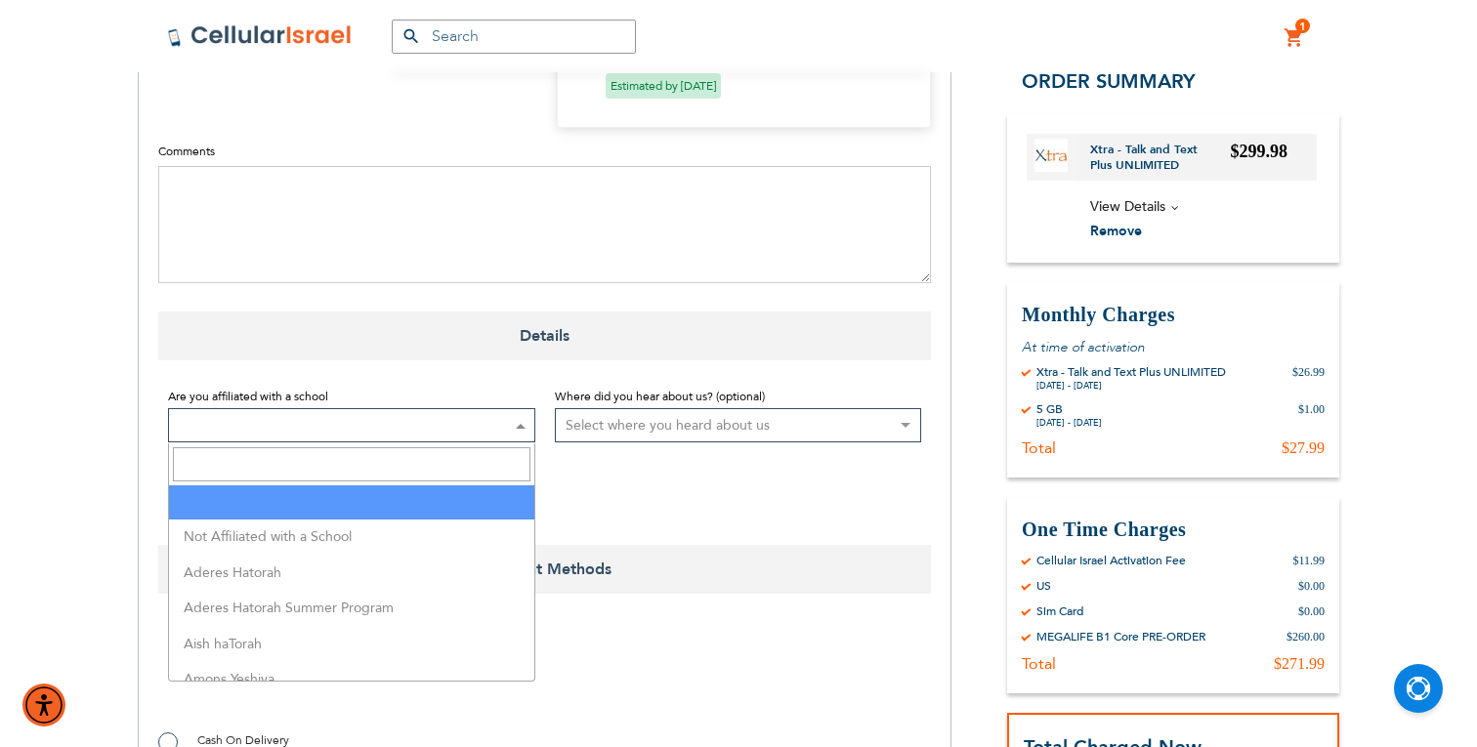
click at [405, 460] on input "Search" at bounding box center [352, 464] width 358 height 34
type input "pn"
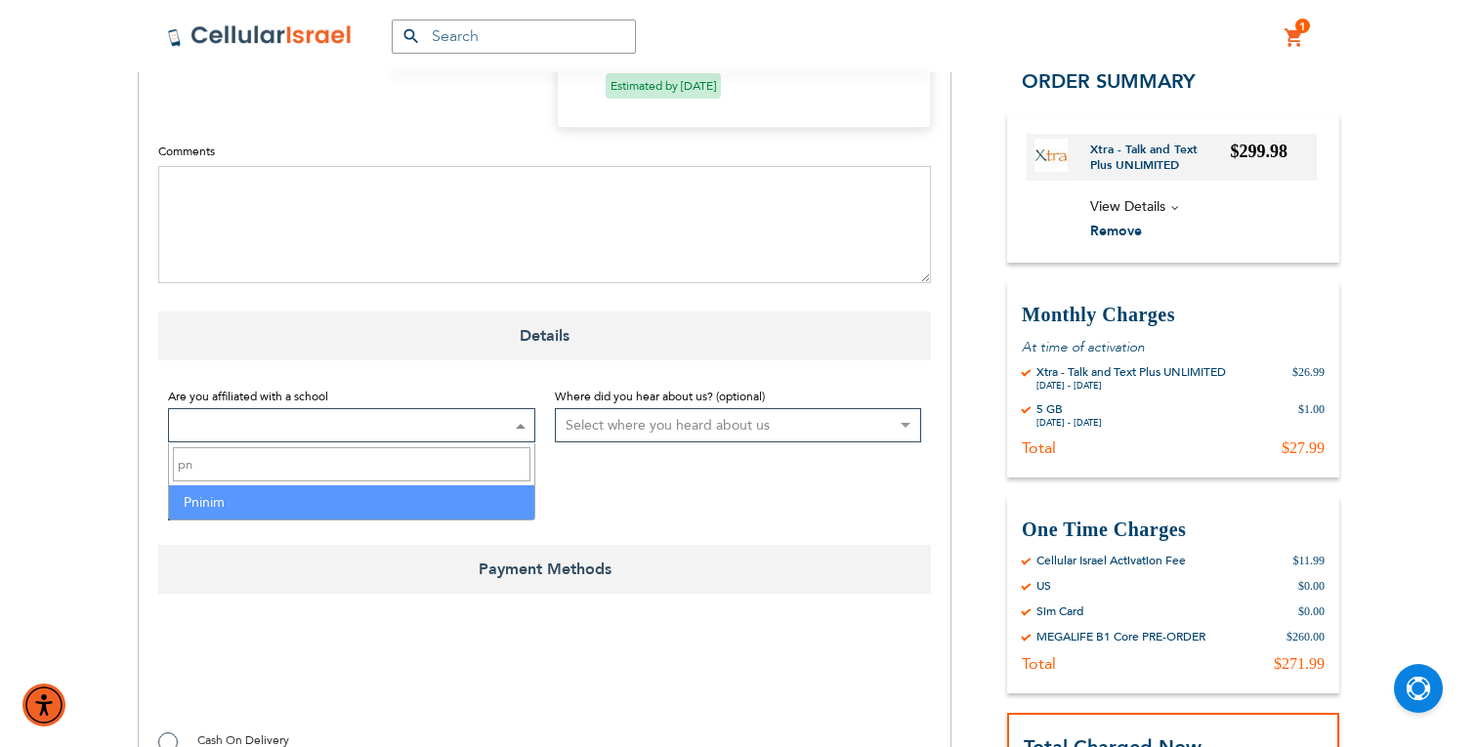
select select "139"
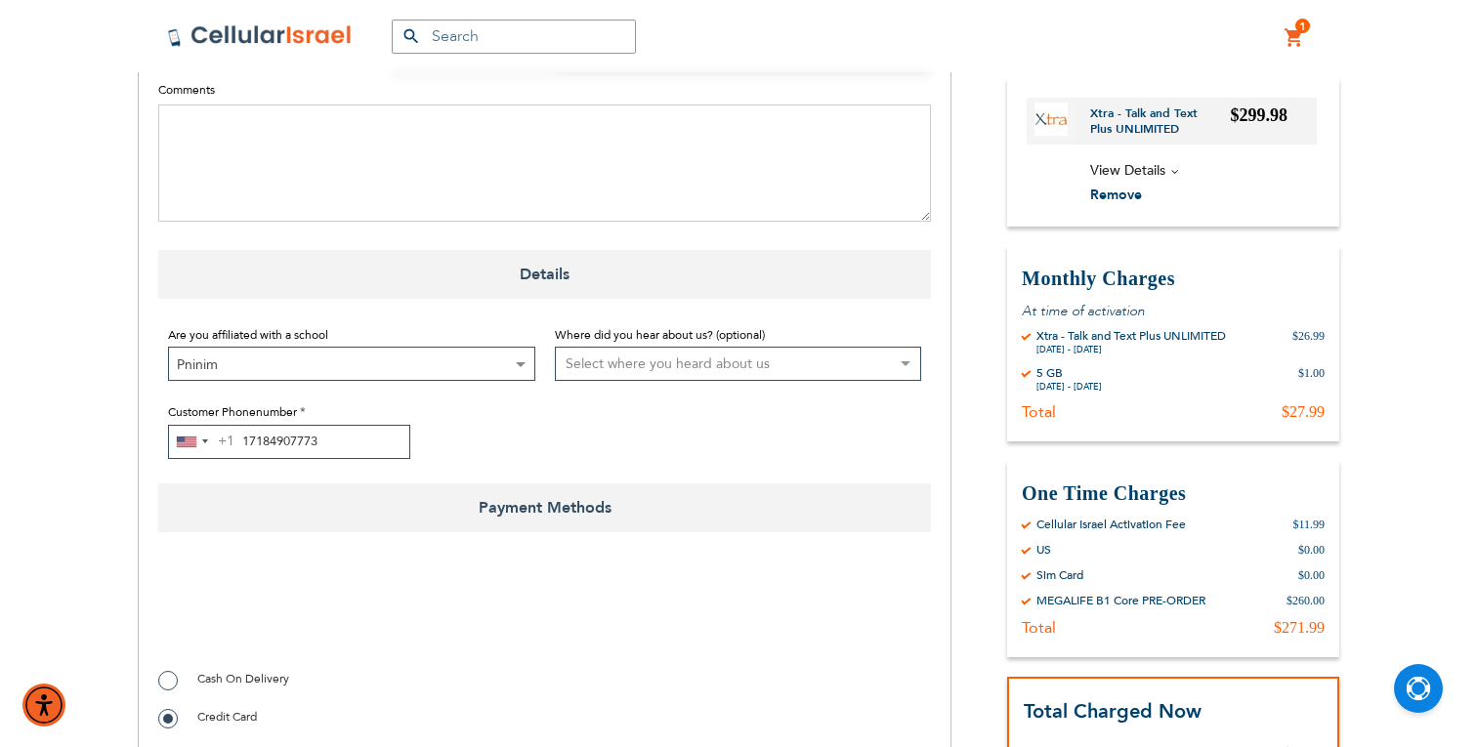
scroll to position [1537, 0]
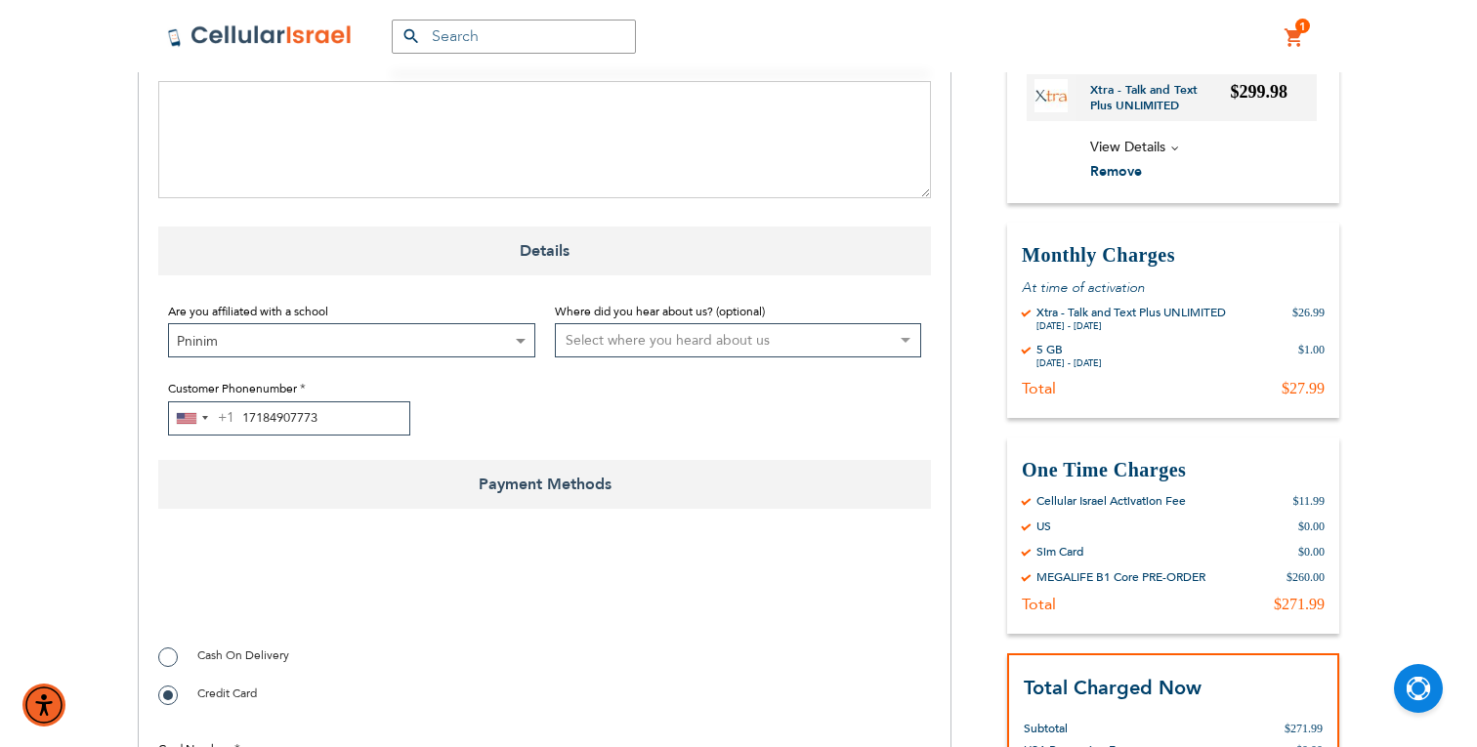
click at [644, 331] on select "Select where you heard about us Existing Customer Friend Other School/Group BP …" at bounding box center [738, 340] width 367 height 34
select select "4"
click at [555, 324] on select "Select where you heard about us Existing Customer Friend Other School/Group BP …" at bounding box center [738, 340] width 367 height 34
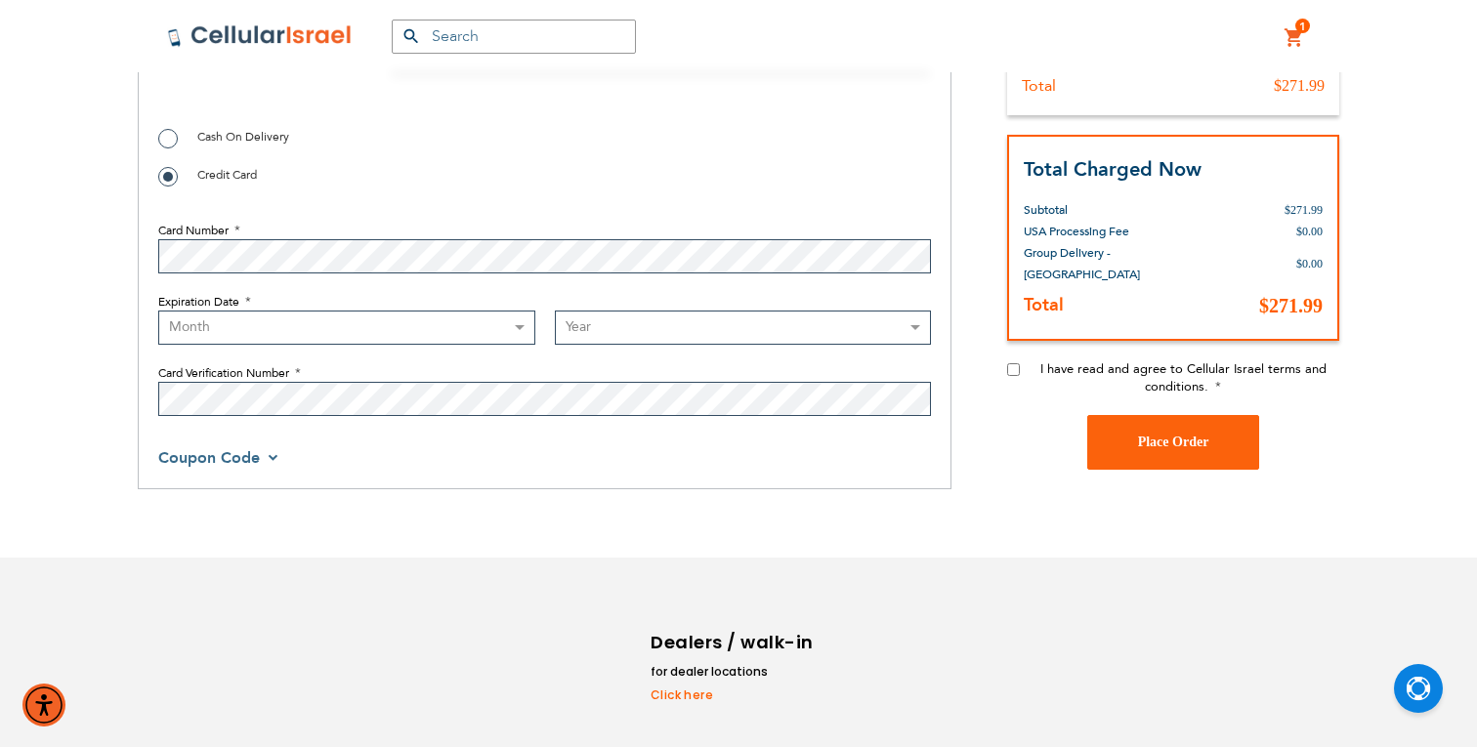
scroll to position [2059, 0]
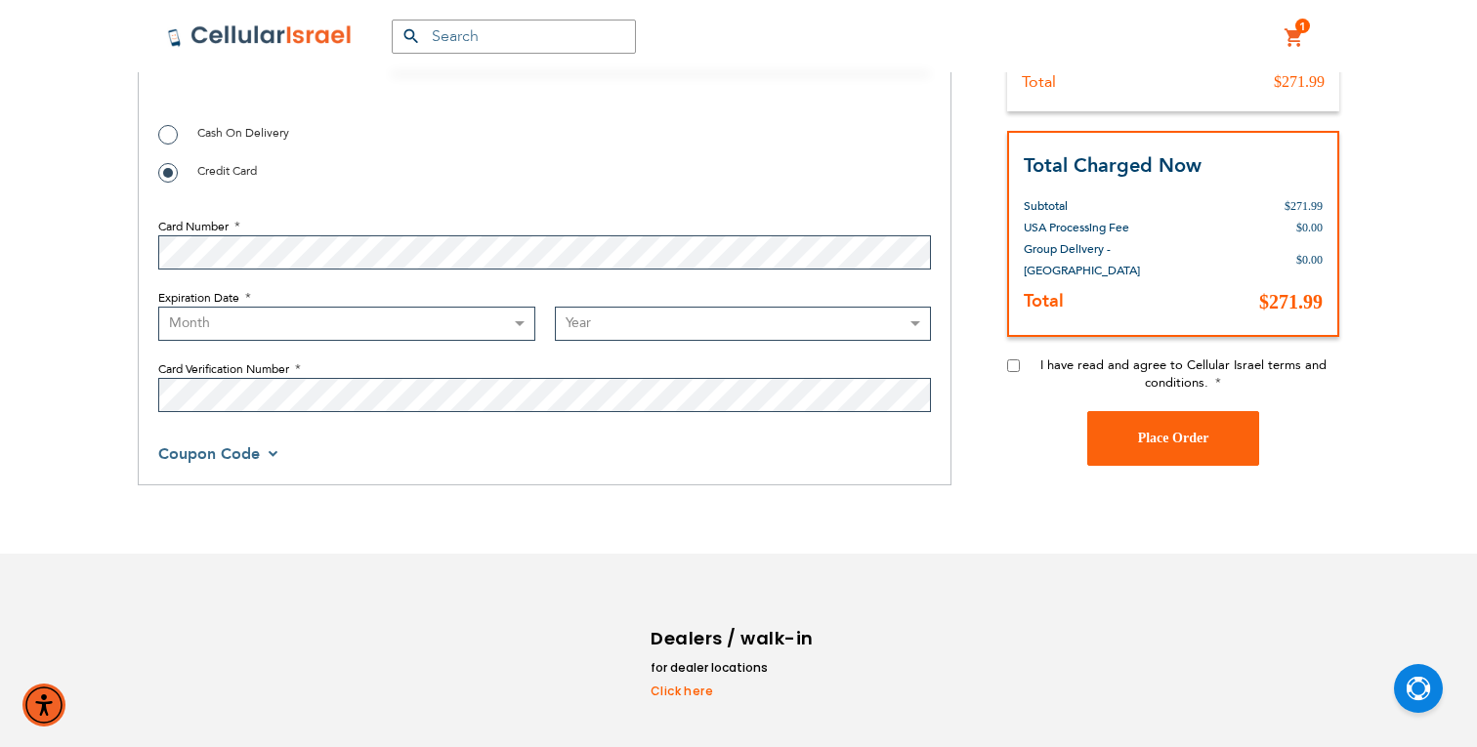
click at [335, 341] on select "Month [DATE] - [DATE] - [DATE] - [DATE] - [DATE] - [DATE] - [DATE] - [DATE] - […" at bounding box center [346, 324] width 377 height 34
select select "6"
click at [158, 308] on select "Month [DATE] - [DATE] - [DATE] - [DATE] - [DATE] - [DATE] - [DATE] - [DATE] - […" at bounding box center [346, 324] width 377 height 34
click at [657, 322] on select "Year [DATE] 2026 2027 2028 2029 2030 2031 2032 2033 2034 2035 2036 2037 2038 20…" at bounding box center [743, 324] width 377 height 34
select select "2029"
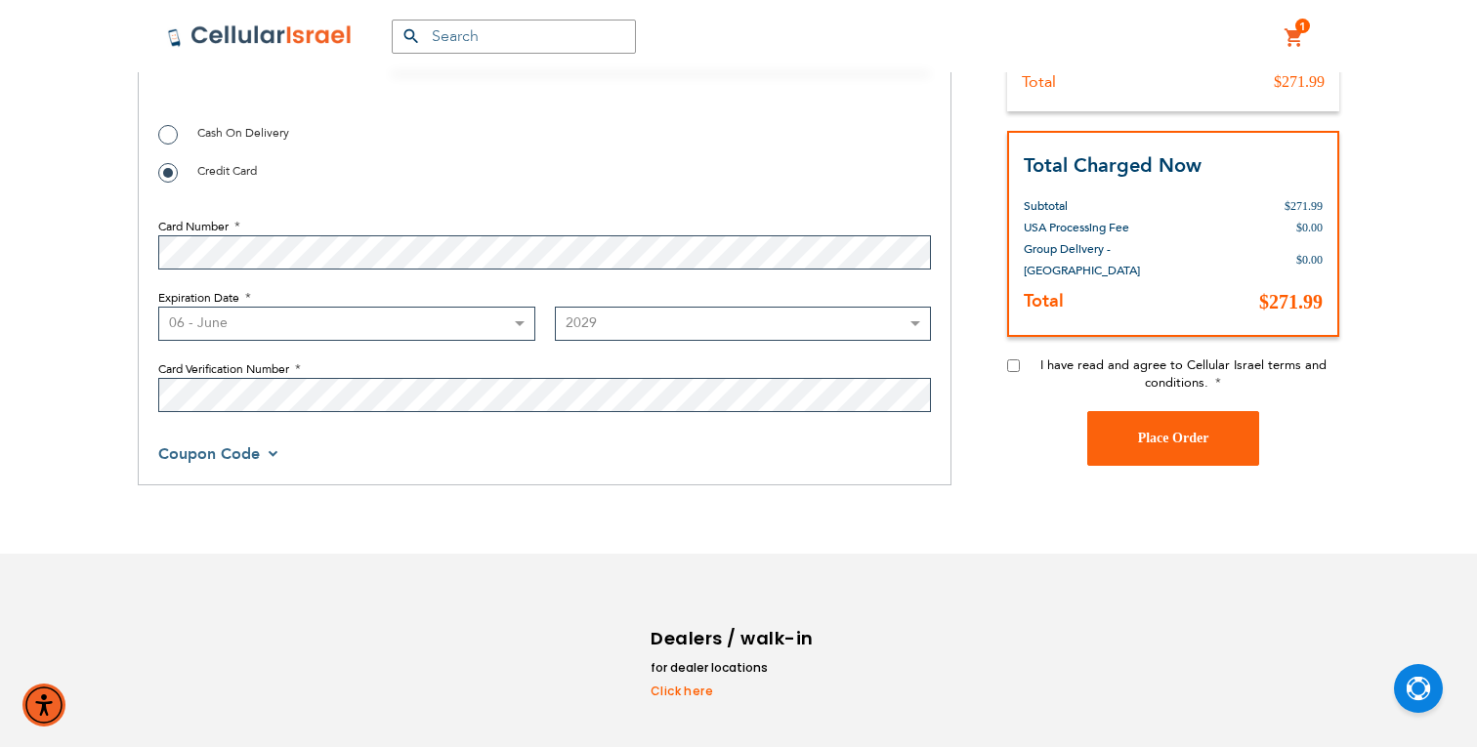
click at [555, 308] on select "Year [DATE] 2026 2027 2028 2029 2030 2031 2032 2033 2034 2035 2036 2037 2038 20…" at bounding box center [743, 324] width 377 height 34
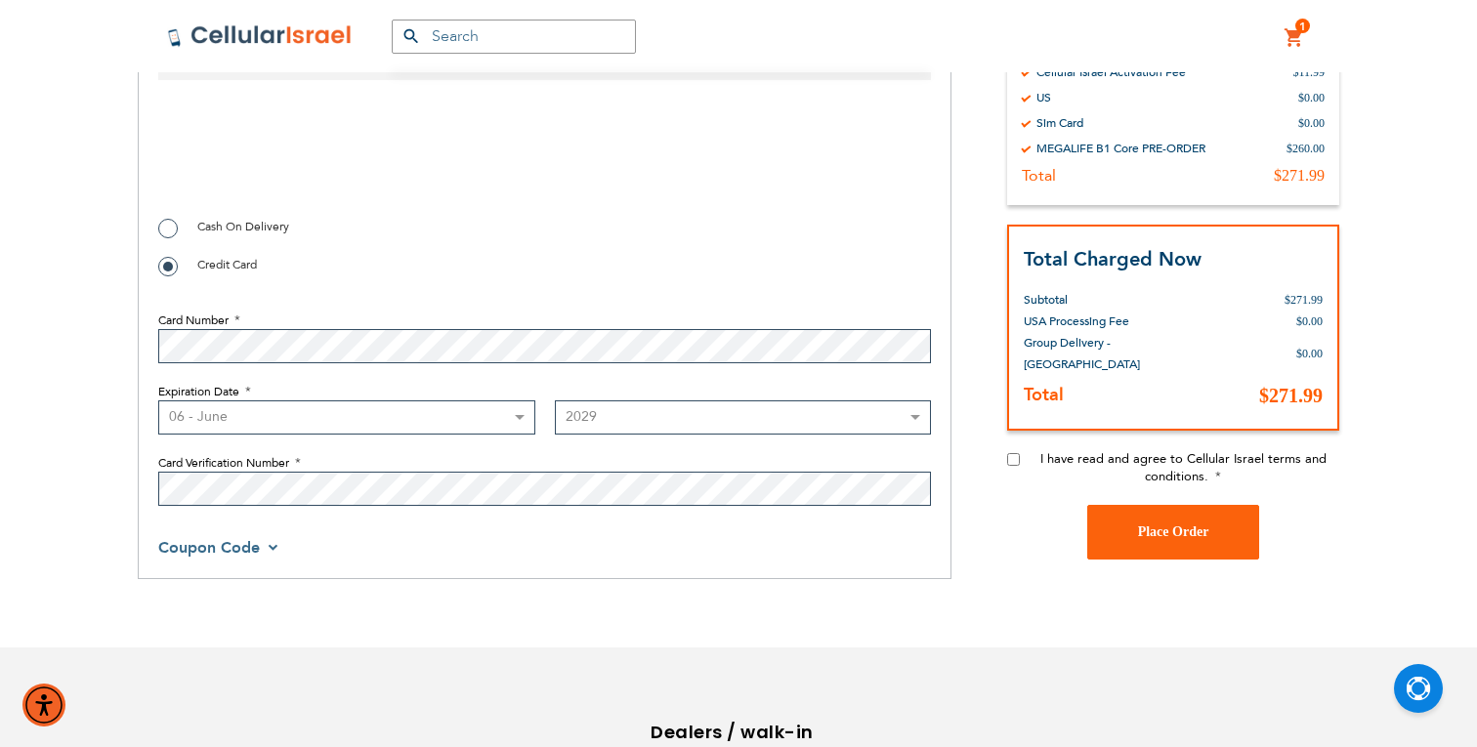
scroll to position [1912, 0]
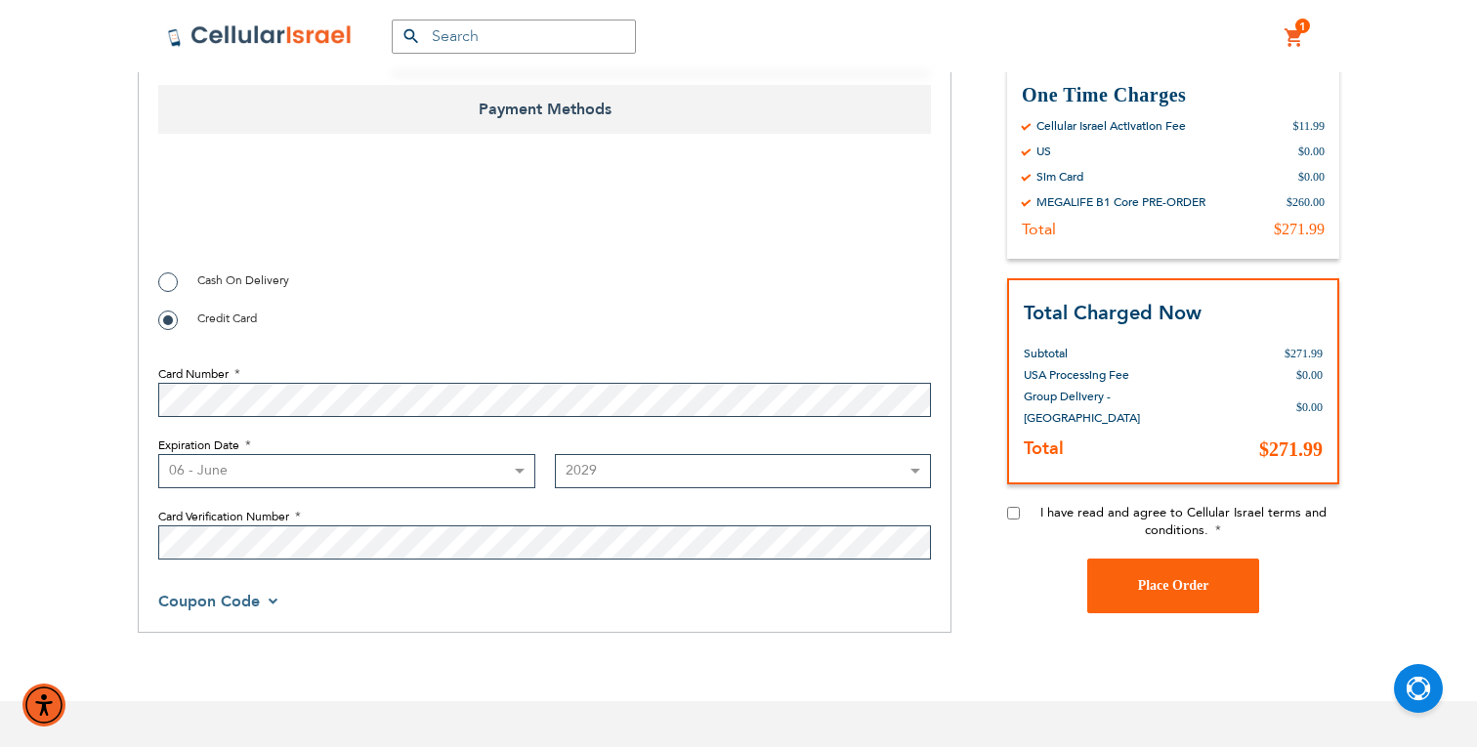
click at [1037, 510] on label "I have read and agree to Cellular Israel terms and conditions." at bounding box center [1183, 521] width 313 height 35
click at [1020, 510] on input "I have read and agree to Cellular Israel terms and conditions." at bounding box center [1013, 513] width 13 height 13
checkbox input "true"
click at [1207, 600] on button "Place Order" at bounding box center [1173, 586] width 172 height 55
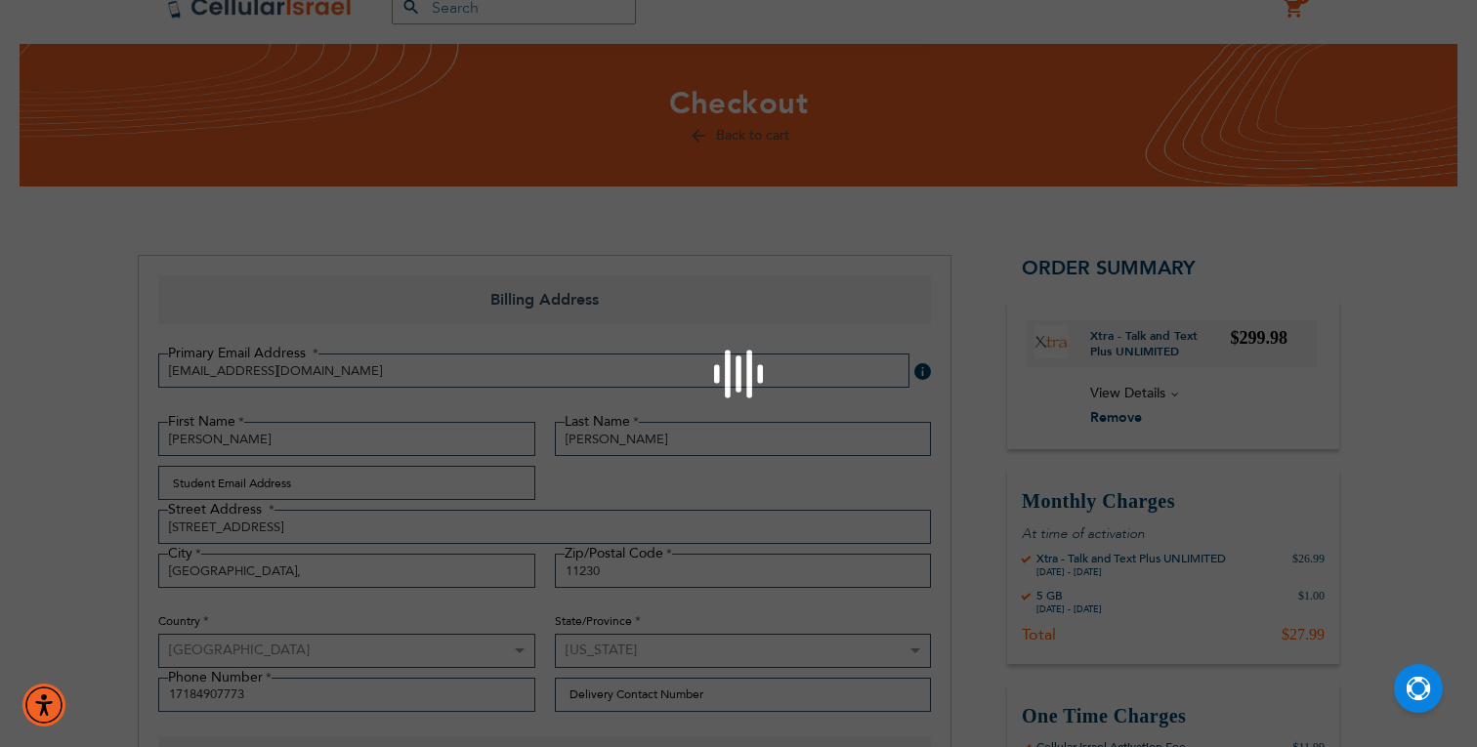
scroll to position [0, 0]
